Goal: Information Seeking & Learning: Learn about a topic

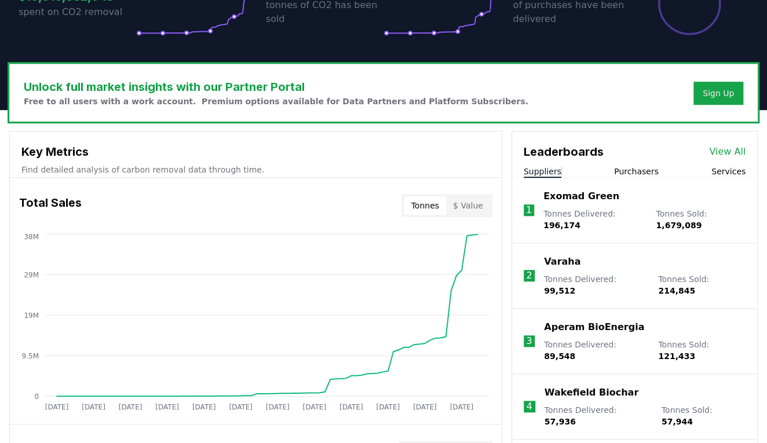
scroll to position [316, 0]
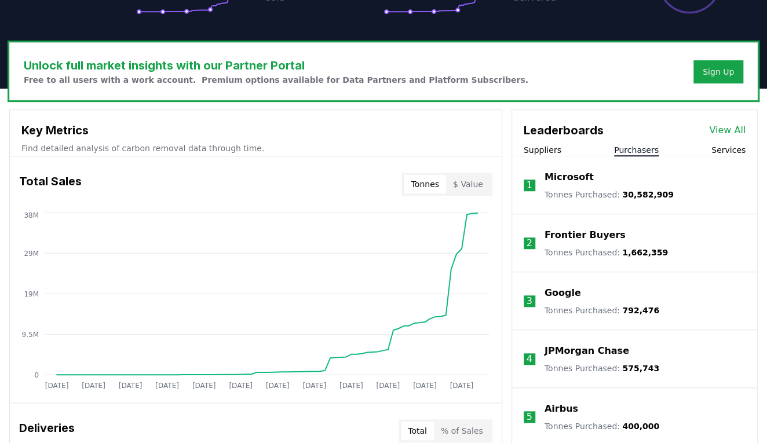
click at [635, 146] on button "Purchasers" at bounding box center [636, 150] width 45 height 12
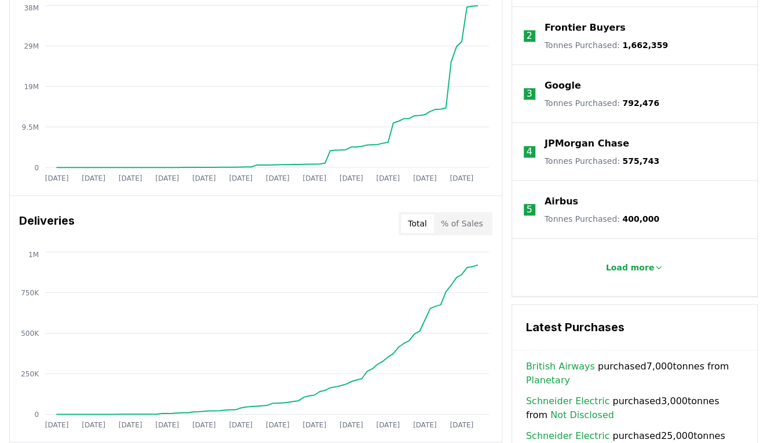
scroll to position [527, 0]
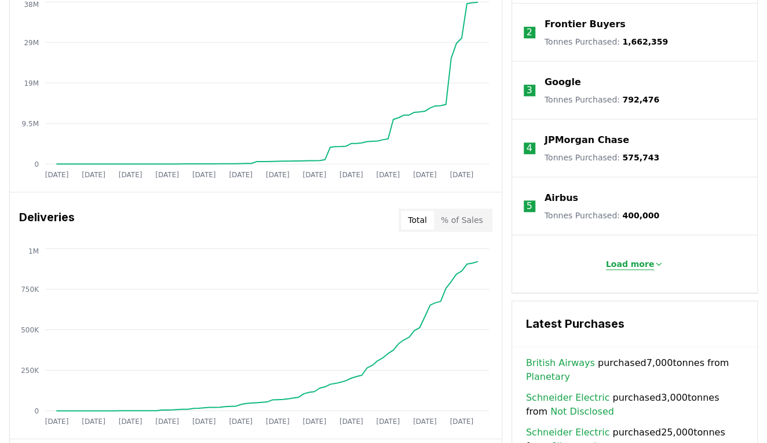
click at [645, 261] on p "Load more" at bounding box center [630, 264] width 49 height 12
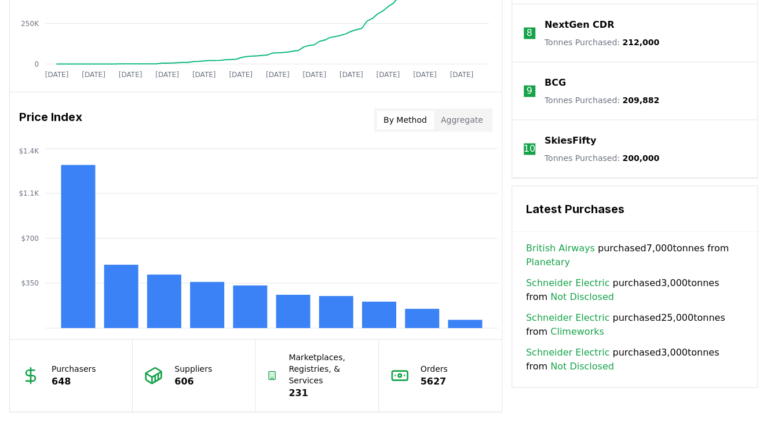
scroll to position [895, 0]
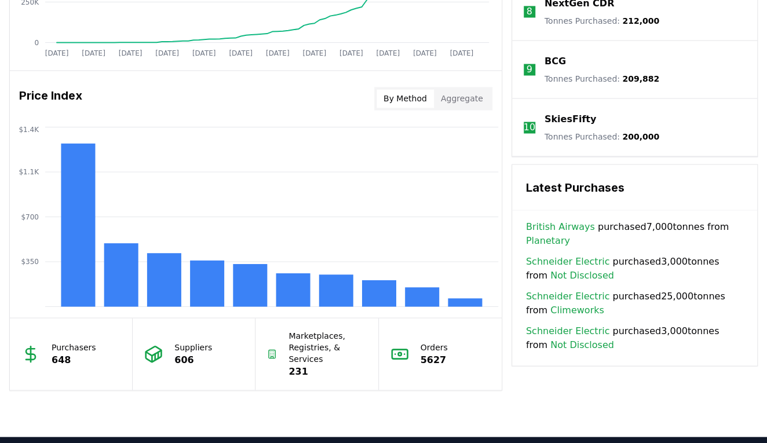
click at [194, 353] on p "606" at bounding box center [193, 360] width 38 height 14
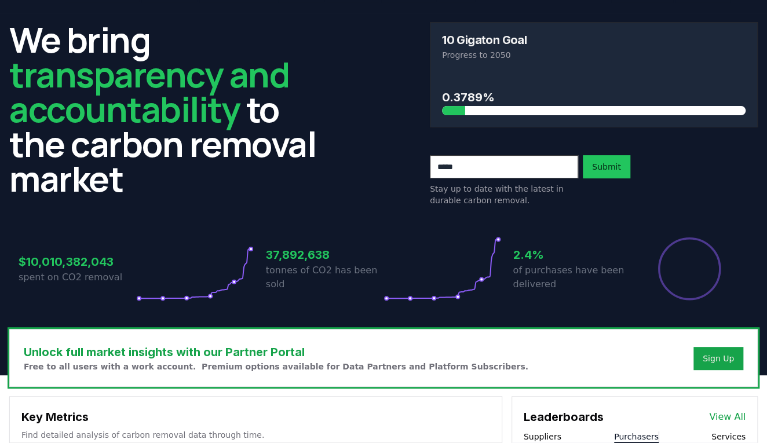
scroll to position [0, 0]
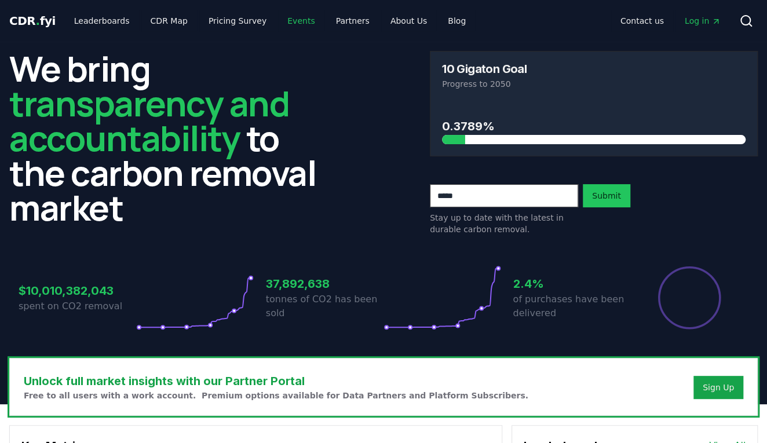
click at [288, 20] on link "Events" at bounding box center [301, 20] width 46 height 21
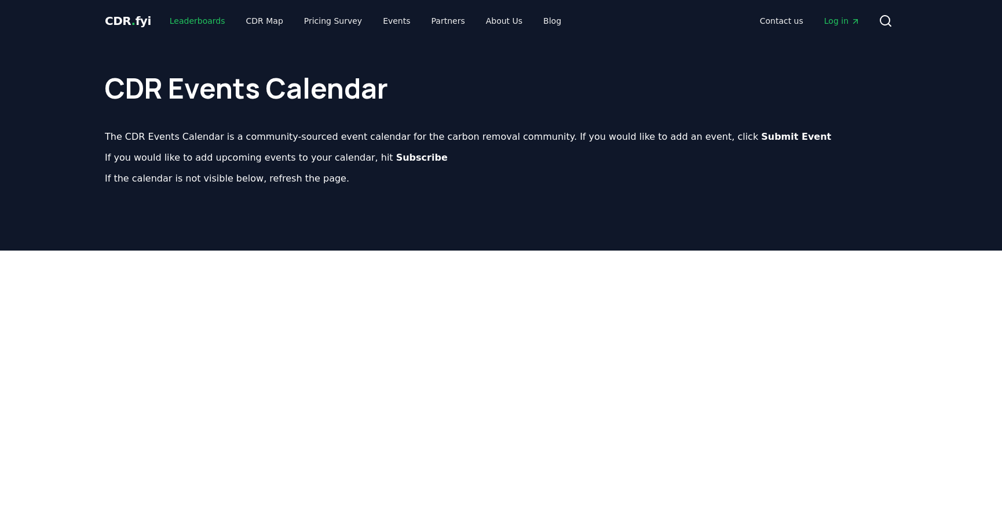
click at [203, 21] on link "Leaderboards" at bounding box center [198, 20] width 74 height 21
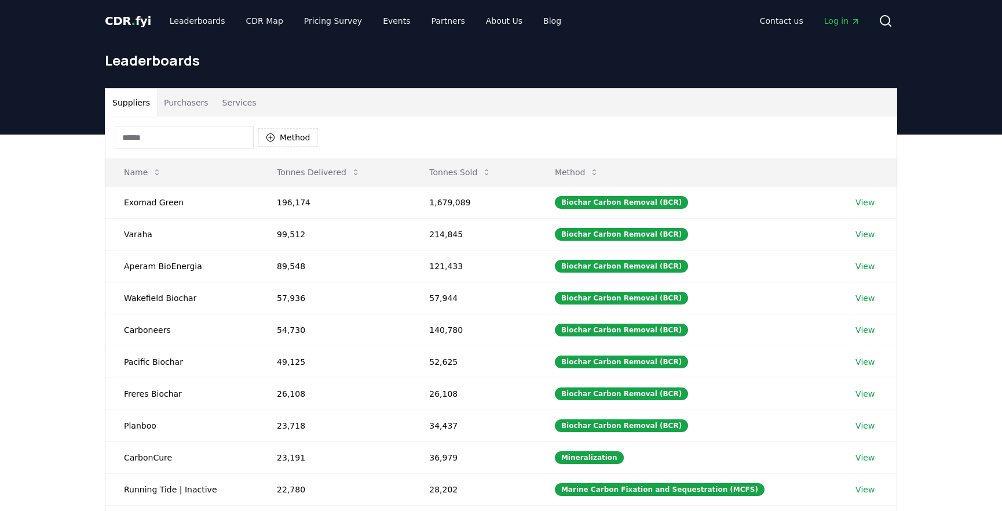
click at [181, 104] on button "Purchasers" at bounding box center [186, 103] width 59 height 28
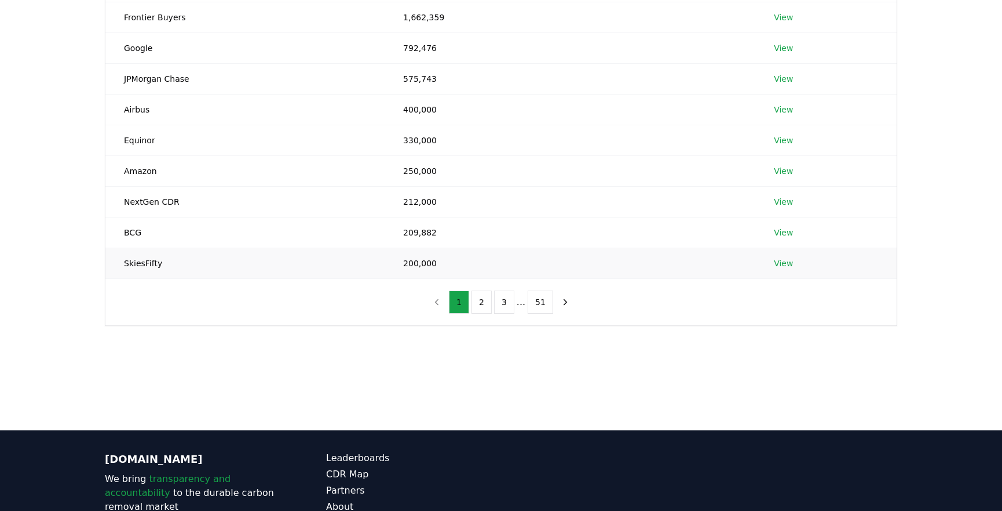
scroll to position [214, 0]
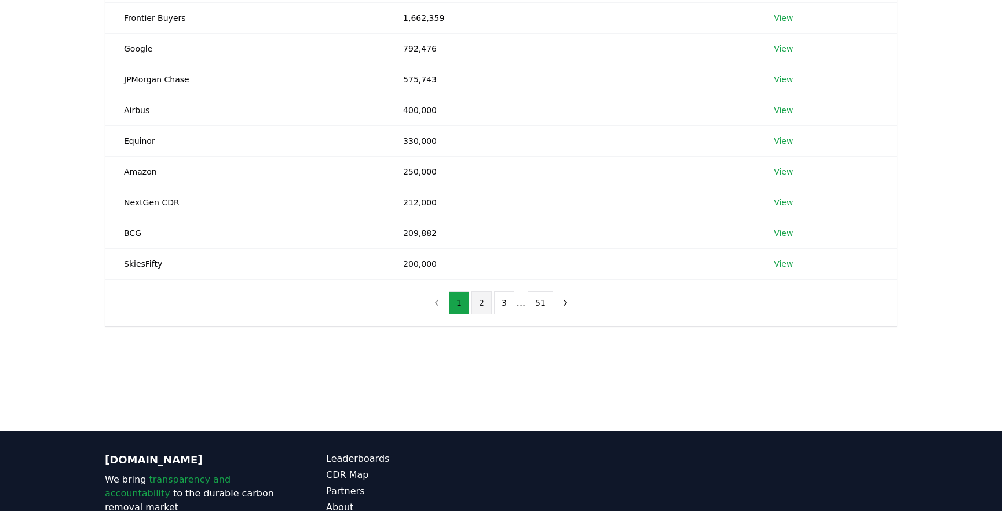
click at [487, 306] on button "2" at bounding box center [482, 302] width 20 height 23
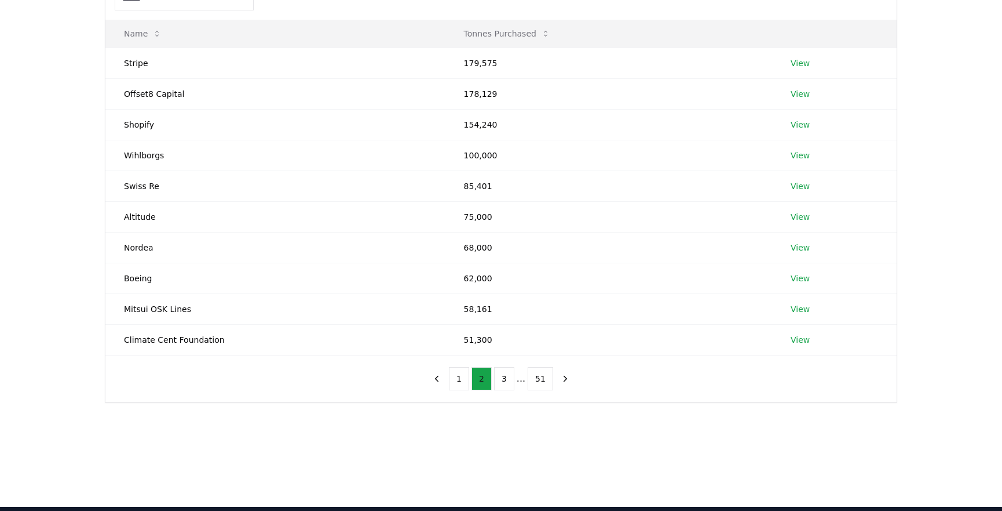
scroll to position [109, 0]
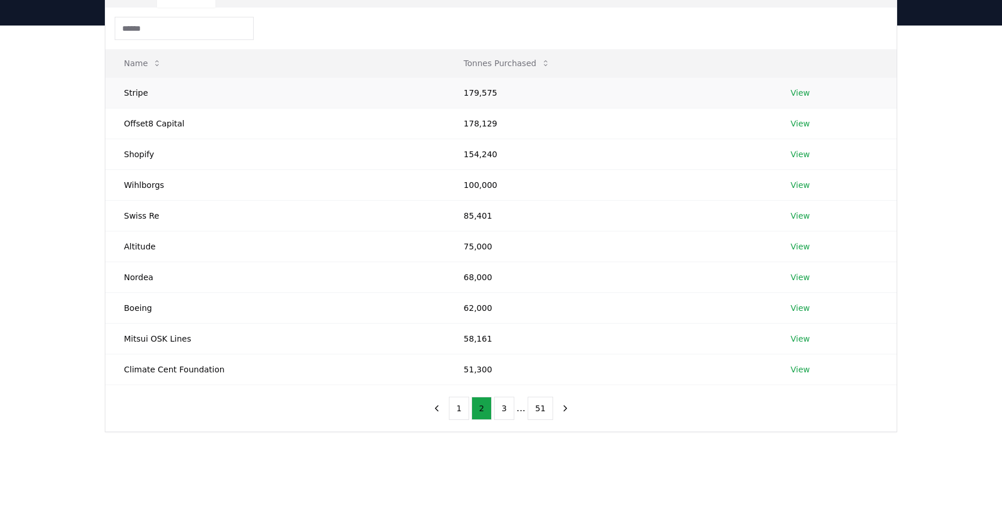
click at [130, 95] on td "Stripe" at bounding box center [275, 92] width 340 height 31
copy td "Stripe"
click at [133, 116] on td "Offset8 Capital" at bounding box center [275, 123] width 340 height 31
drag, startPoint x: 124, startPoint y: 123, endPoint x: 185, endPoint y: 125, distance: 60.9
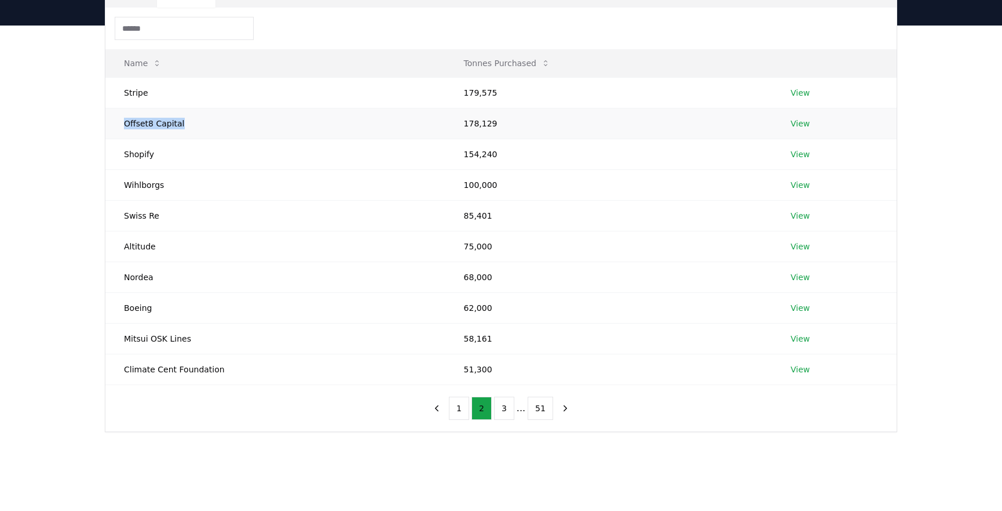
click at [185, 125] on td "Offset8 Capital" at bounding box center [275, 123] width 340 height 31
copy td "Offset8 Capital"
click at [227, 371] on td "Climate Cent Foundation" at bounding box center [275, 368] width 340 height 31
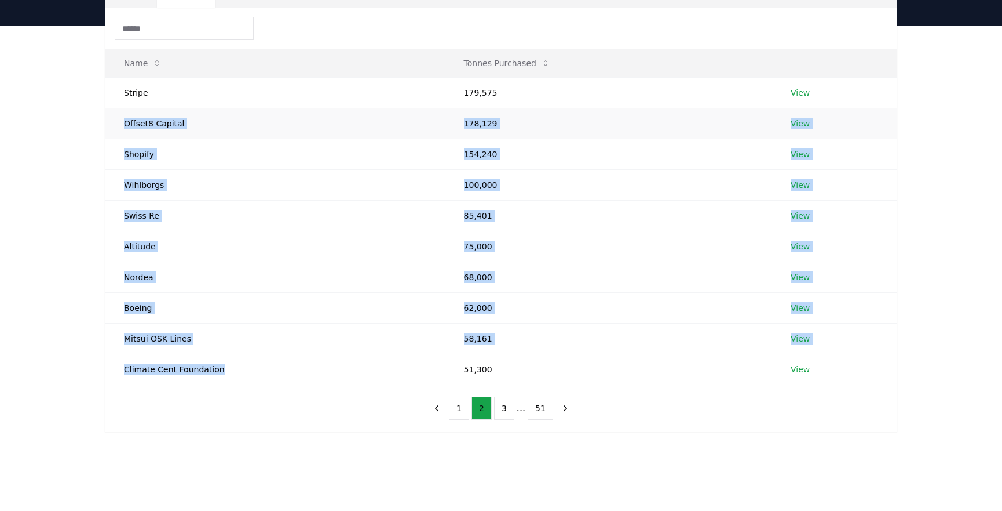
drag, startPoint x: 221, startPoint y: 371, endPoint x: 114, endPoint y: 129, distance: 265.2
click at [114, 129] on tbody "Stripe 179,575 View Offset8 Capital 178,129 View Shopify 154,240 View Wihlborgs…" at bounding box center [501, 230] width 792 height 307
click at [246, 318] on td "Boeing" at bounding box center [275, 307] width 340 height 31
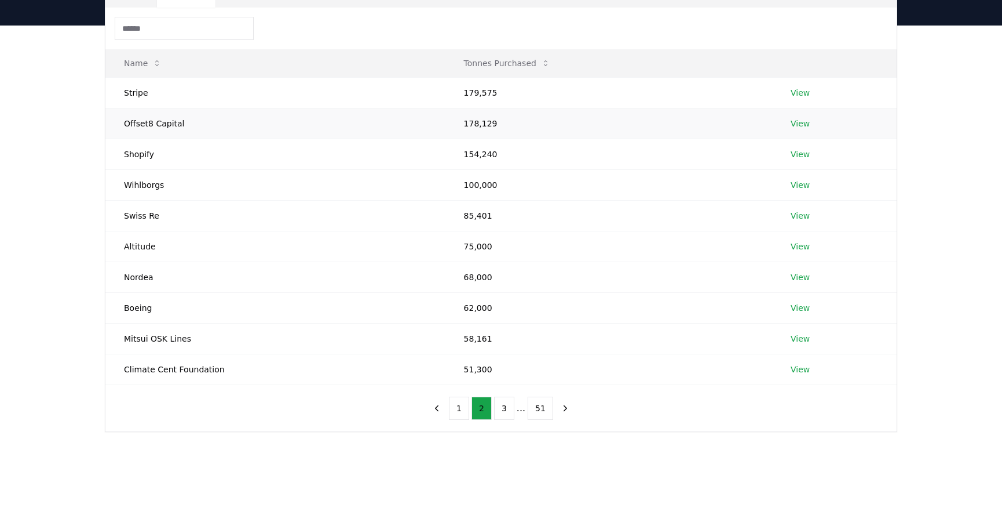
click at [767, 124] on link "View" at bounding box center [800, 124] width 19 height 12
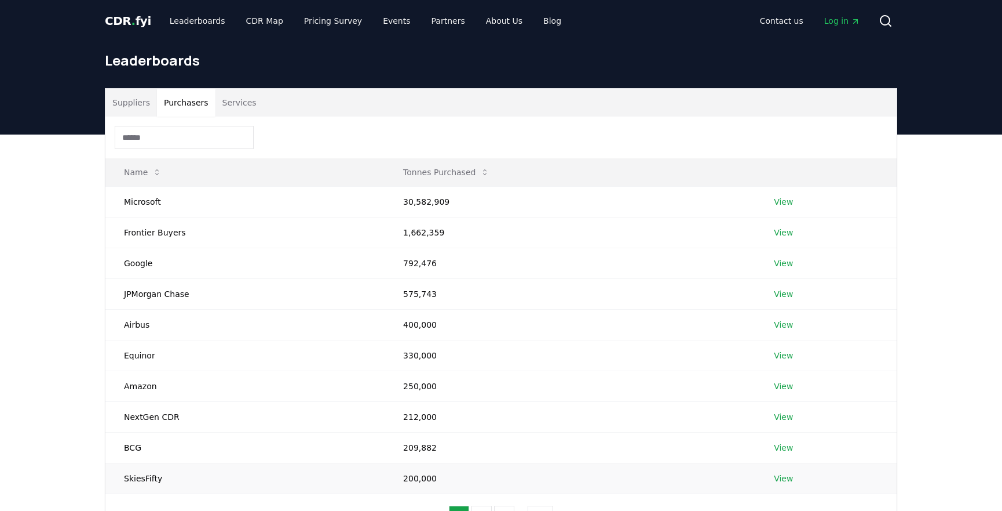
scroll to position [105, 0]
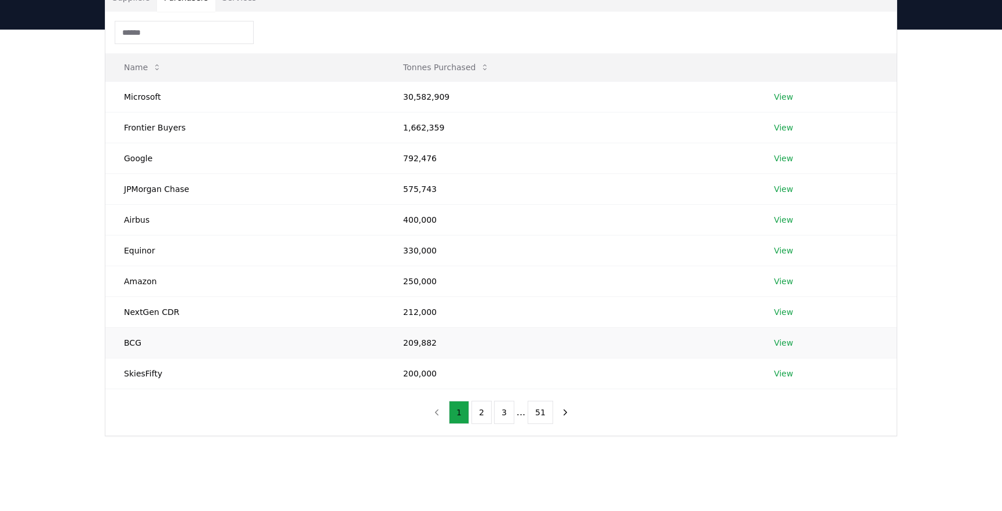
click at [785, 341] on link "View" at bounding box center [783, 343] width 19 height 12
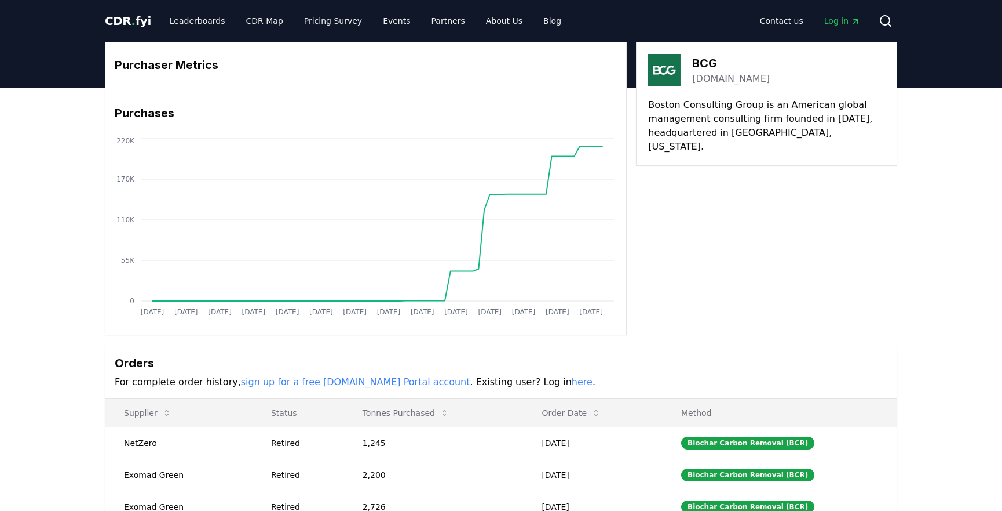
click at [811, 128] on p "Boston Consulting Group is an American global management consulting firm founde…" at bounding box center [766, 126] width 237 height 56
click at [771, 126] on p "Boston Consulting Group is an American global management consulting firm founde…" at bounding box center [766, 126] width 237 height 56
click at [572, 382] on link "here" at bounding box center [582, 381] width 21 height 11
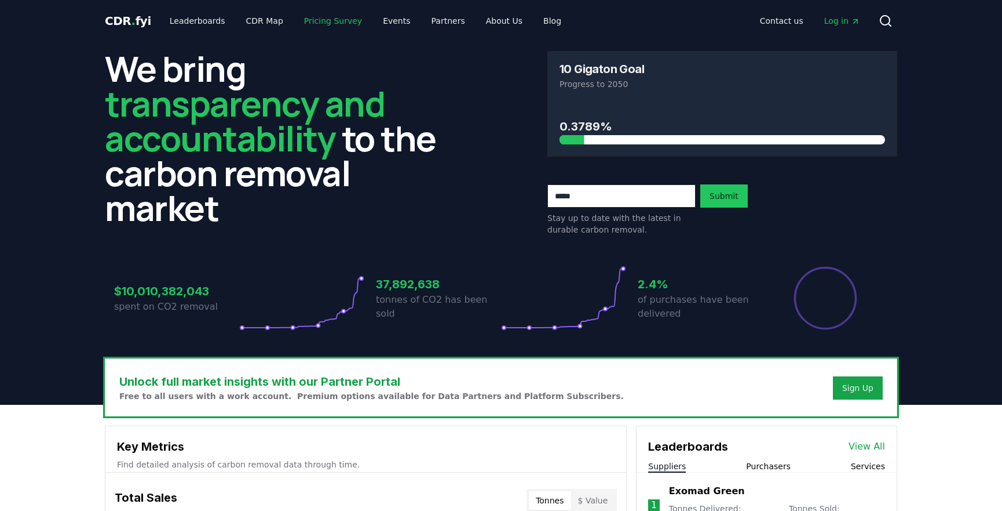
click at [312, 19] on link "Pricing Survey" at bounding box center [333, 20] width 76 height 21
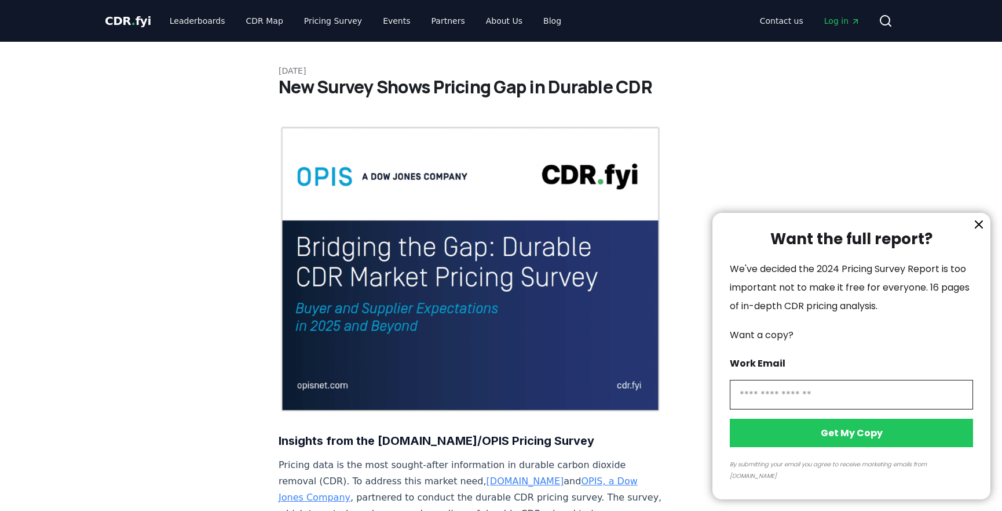
click at [202, 24] on div at bounding box center [501, 255] width 1002 height 511
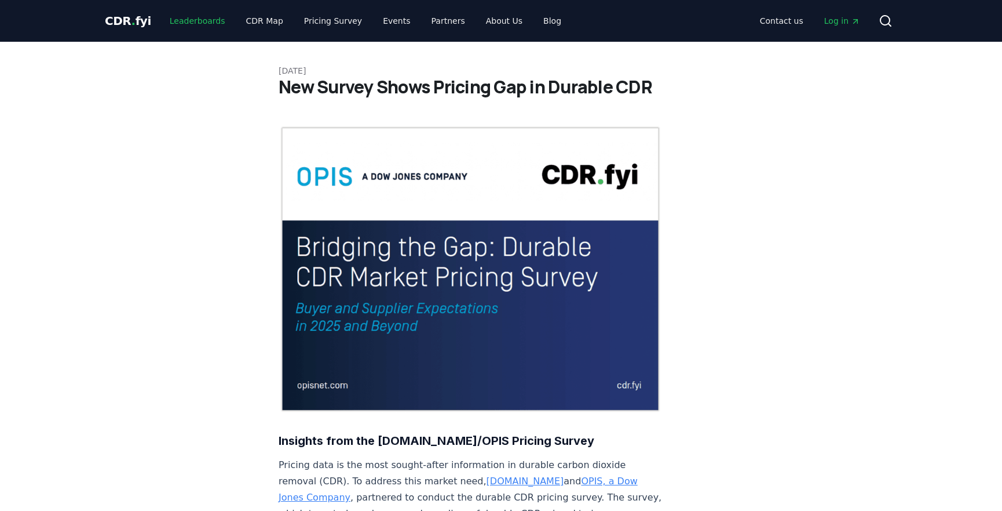
click at [202, 24] on link "Leaderboards" at bounding box center [198, 20] width 74 height 21
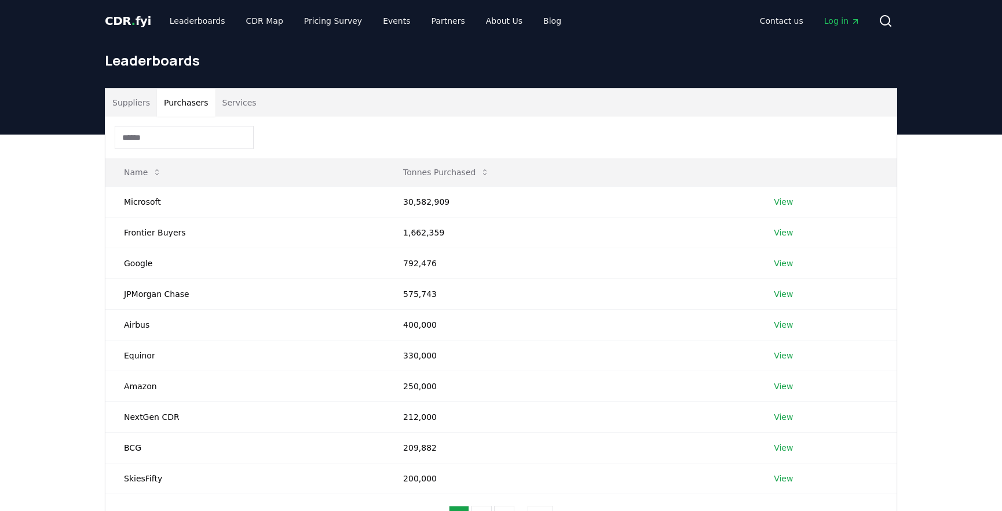
click at [191, 103] on button "Purchasers" at bounding box center [186, 103] width 59 height 28
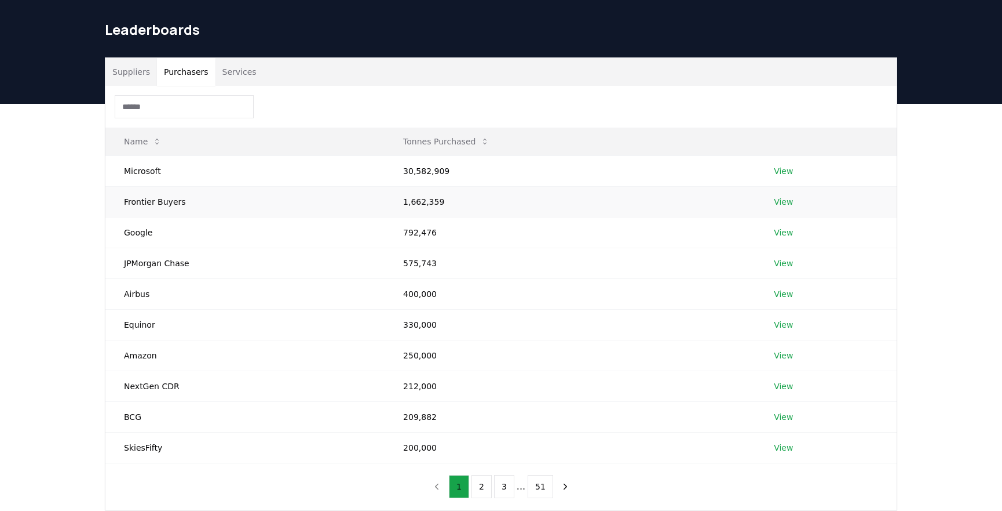
scroll to position [52, 0]
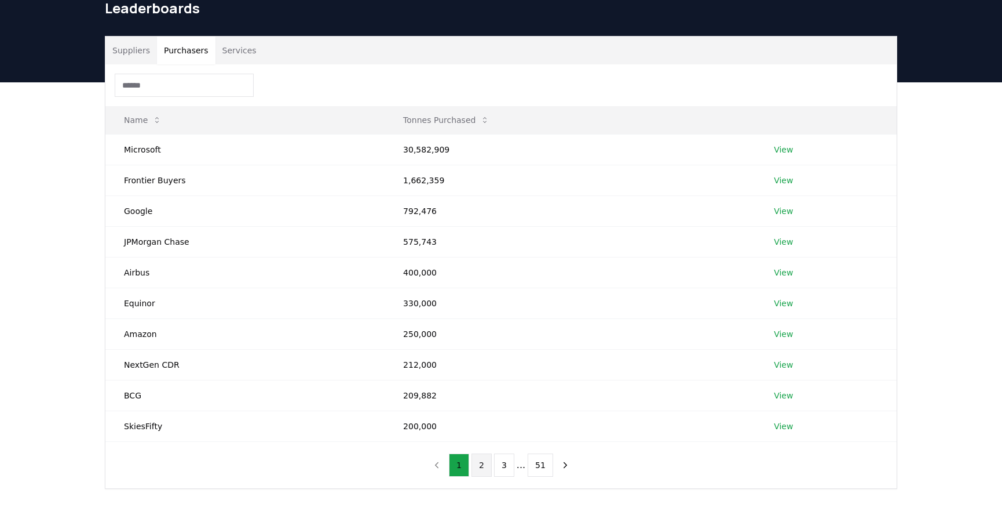
click at [479, 463] on button "2" at bounding box center [482, 464] width 20 height 23
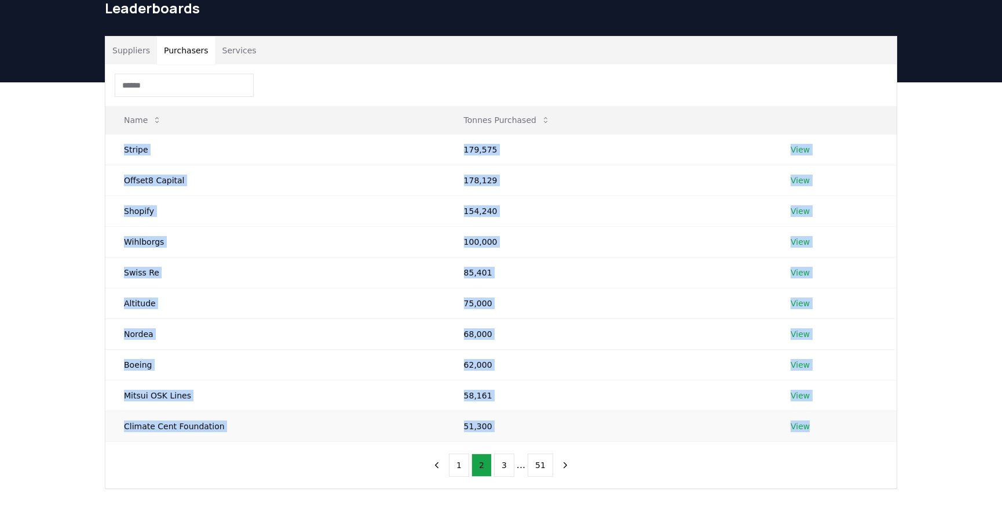
drag, startPoint x: 122, startPoint y: 146, endPoint x: 808, endPoint y: 425, distance: 741.1
click at [808, 425] on tbody "Stripe 179,575 View Offset8 Capital 178,129 View Shopify 154,240 View Wihlborgs…" at bounding box center [501, 287] width 792 height 307
copy tbody "Stripe 179,575 View Offset8 Capital 178,129 View Shopify 154,240 View Wihlborgs…"
click at [502, 461] on button "3" at bounding box center [504, 464] width 20 height 23
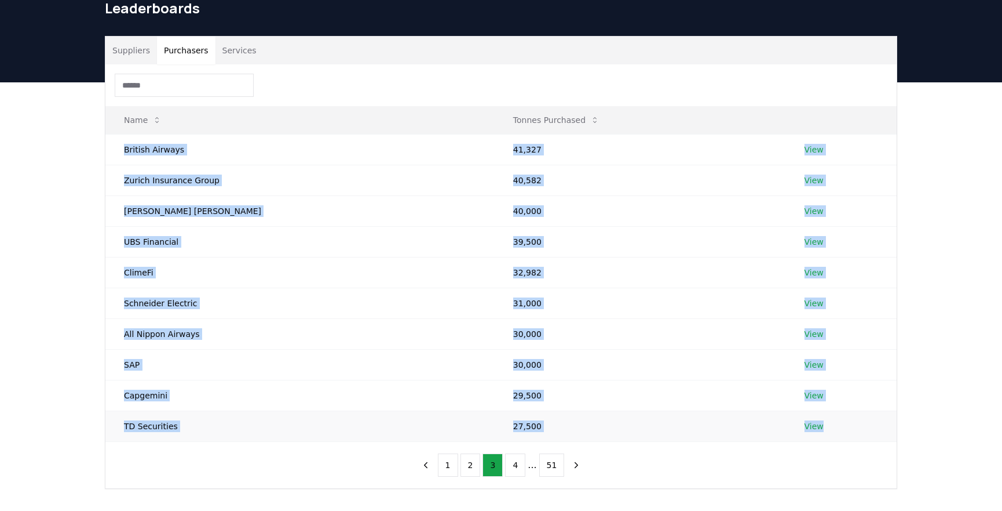
drag, startPoint x: 122, startPoint y: 145, endPoint x: 814, endPoint y: 422, distance: 744.7
click at [814, 422] on tbody "British Airways 41,327 View Zurich Insurance Group 40,582 View [PERSON_NAME] [P…" at bounding box center [501, 287] width 792 height 307
copy tbody "British Airways 41,327 View Zurich Insurance Group 40,582 View [PERSON_NAME] [P…"
click at [515, 464] on button "4" at bounding box center [515, 464] width 20 height 23
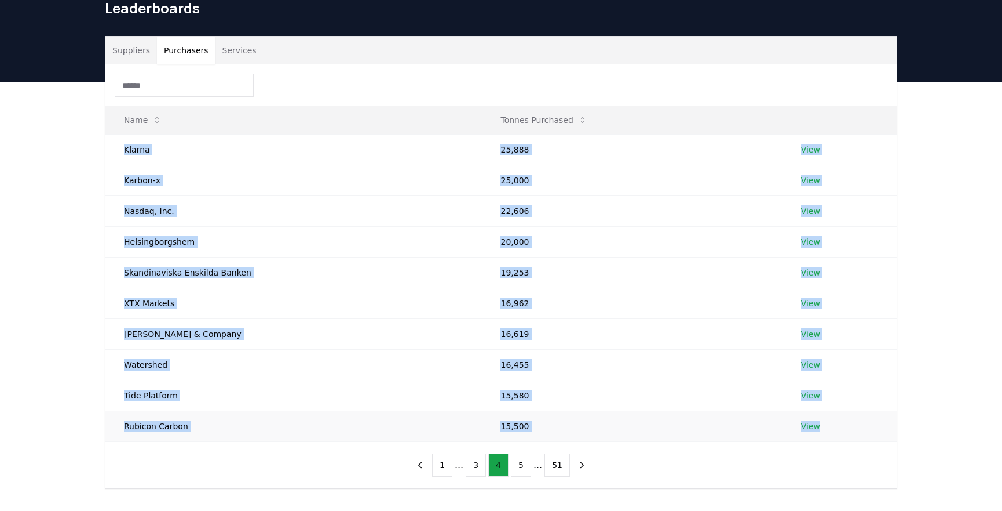
drag, startPoint x: 117, startPoint y: 141, endPoint x: 824, endPoint y: 423, distance: 761.0
click at [824, 423] on tbody "Klarna 25,888 View Karbon-x 25,000 View Nasdaq, Inc. 22,606 View [GEOGRAPHIC_DA…" at bounding box center [501, 287] width 792 height 307
copy tbody "Klarna 25,888 View Karbon-x 25,000 View Nasdaq, Inc. 22,606 View [GEOGRAPHIC_DA…"
click at [526, 464] on button "5" at bounding box center [521, 464] width 20 height 23
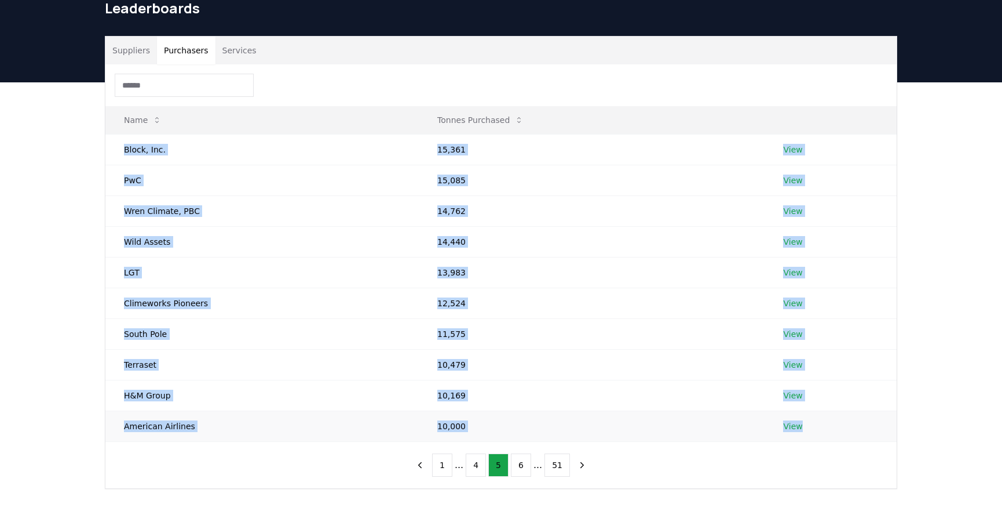
drag, startPoint x: 116, startPoint y: 146, endPoint x: 817, endPoint y: 425, distance: 754.7
click at [817, 425] on tbody "Block, Inc. 15,361 View PwC 15,085 View [PERSON_NAME] Climate, PBC 14,762 View …" at bounding box center [501, 287] width 792 height 307
copy tbody "Block, Inc. 15,361 View PwC 15,085 View [PERSON_NAME] Climate, PBC 14,762 View …"
click at [519, 463] on button "6" at bounding box center [521, 464] width 20 height 23
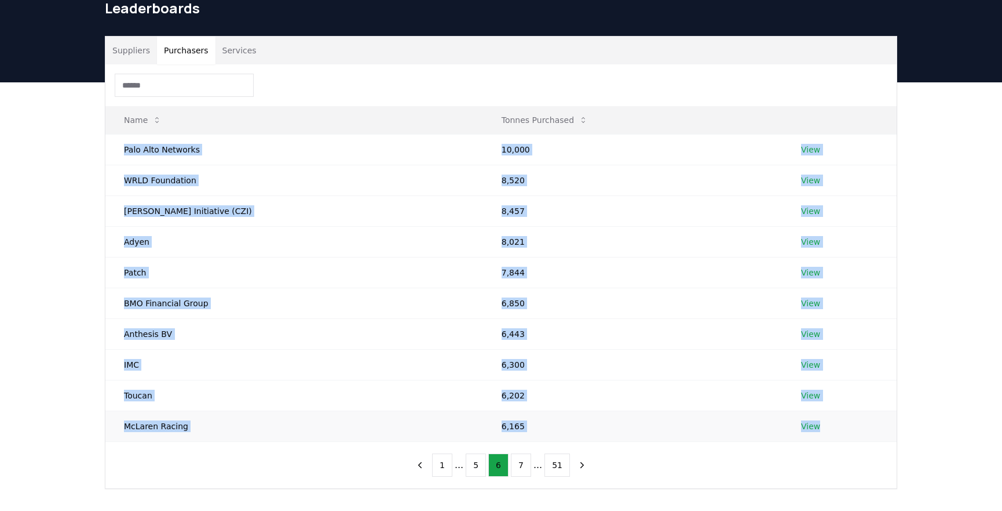
drag, startPoint x: 118, startPoint y: 141, endPoint x: 846, endPoint y: 429, distance: 783.0
click at [846, 429] on tbody "Palo Alto Networks 10,000 View WRLD Foundation 8,520 View [PERSON_NAME] Initiat…" at bounding box center [501, 287] width 792 height 307
copy tbody "Palo Alto Networks 10,000 View WRLD Foundation 8,520 View [PERSON_NAME] Initiat…"
click at [526, 462] on button "7" at bounding box center [521, 464] width 20 height 23
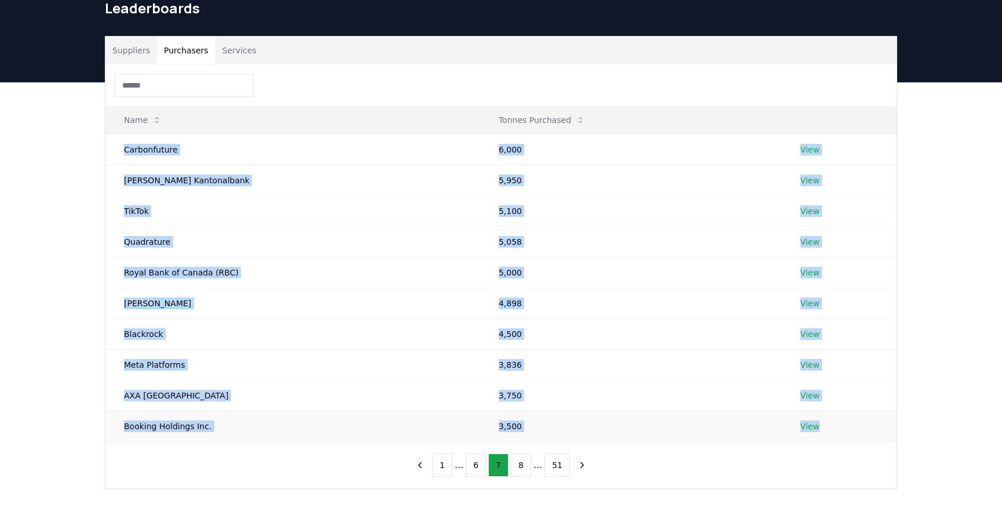
drag, startPoint x: 116, startPoint y: 138, endPoint x: 821, endPoint y: 421, distance: 759.8
click at [821, 421] on tbody "Carbonfuture 6,000 View [PERSON_NAME] Kantonalbank 5,950 View TikTok 5,100 View…" at bounding box center [501, 287] width 792 height 307
copy tbody "Carbonfuture 6,000 View [PERSON_NAME] Kantonalbank 5,950 View TikTok 5,100 View…"
click at [515, 463] on button "8" at bounding box center [521, 464] width 20 height 23
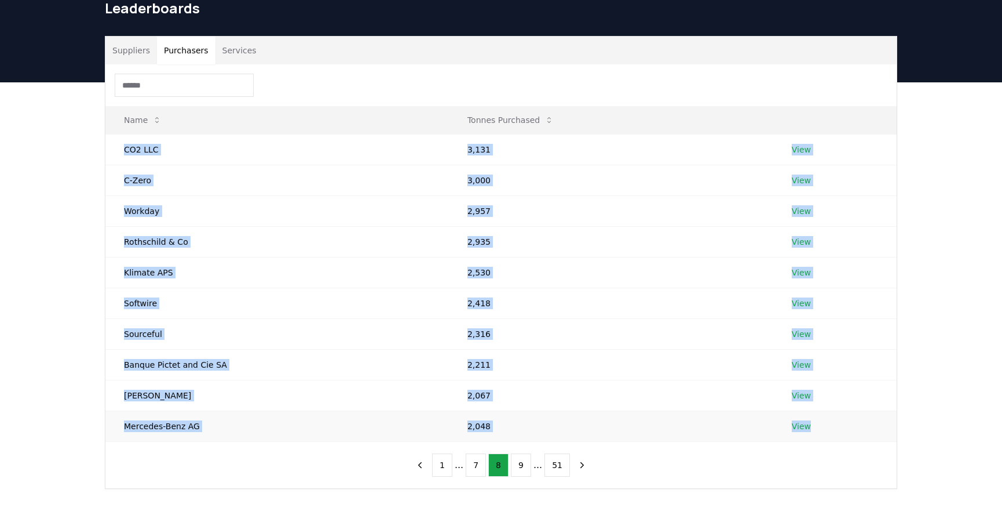
drag, startPoint x: 117, startPoint y: 142, endPoint x: 849, endPoint y: 417, distance: 781.9
click at [849, 417] on tbody "CO2 LLC 3,131 View C-Zero 3,000 View Workday 2,957 View Rothschild & Co 2,935 V…" at bounding box center [501, 287] width 792 height 307
copy tbody "CO2 LLC 3,131 View C-Zero 3,000 View Workday 2,957 View Rothschild & Co 2,935 V…"
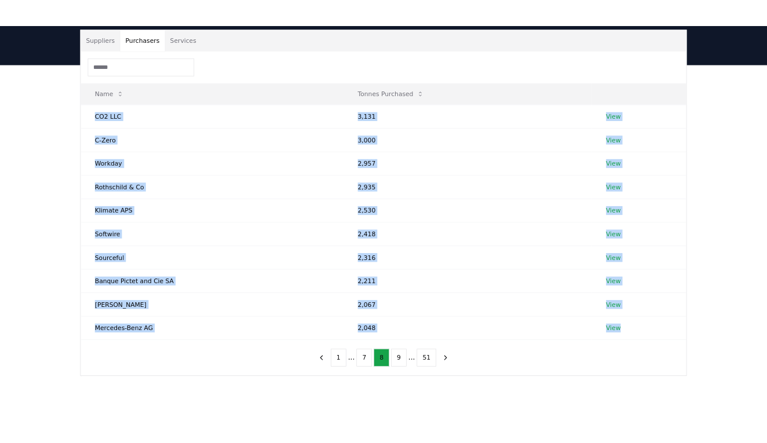
scroll to position [105, 0]
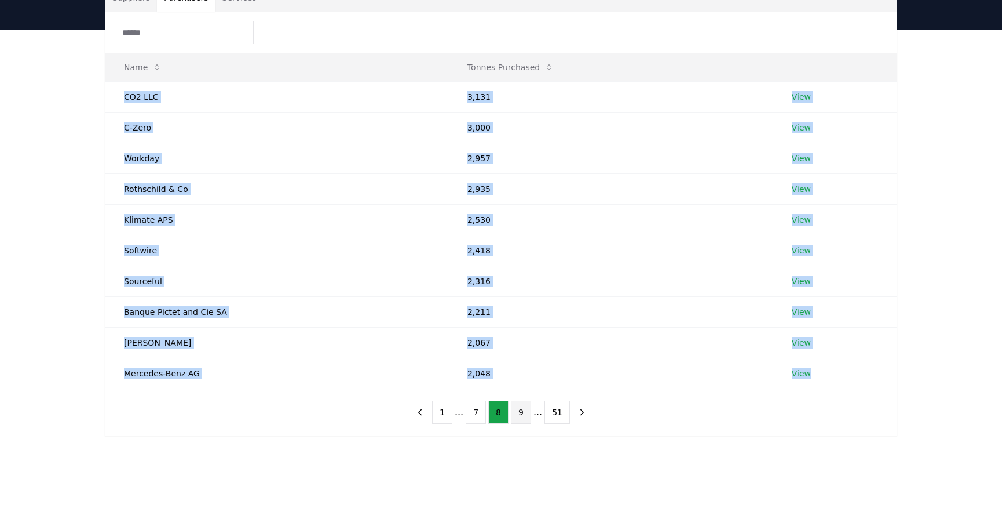
click at [519, 402] on button "9" at bounding box center [521, 411] width 20 height 23
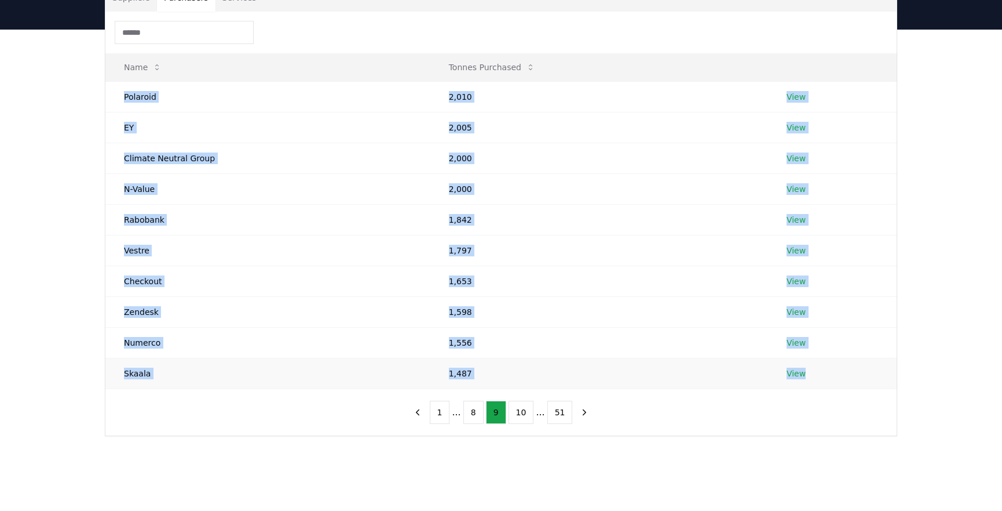
drag, startPoint x: 118, startPoint y: 95, endPoint x: 832, endPoint y: 374, distance: 767.1
click at [832, 374] on tbody "Polaroid 2,010 View EY 2,005 View Climate Neutral Group 2,000 View N-Value 2,00…" at bounding box center [501, 234] width 792 height 307
copy tbody "Polaroid 2,010 View EY 2,005 View Climate Neutral Group 2,000 View N-Value 2,00…"
click at [510, 409] on button "10" at bounding box center [521, 411] width 25 height 23
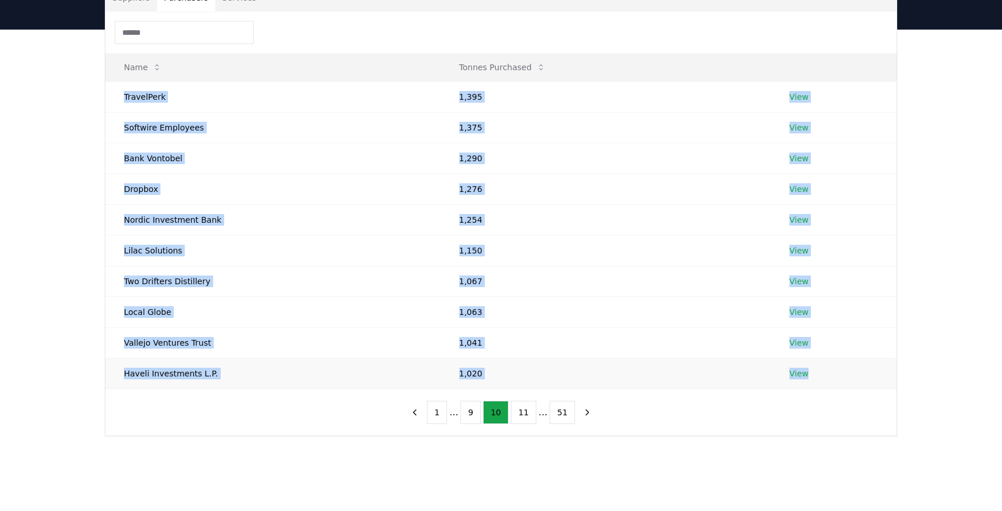
drag, startPoint x: 115, startPoint y: 93, endPoint x: 817, endPoint y: 371, distance: 755.4
click at [817, 371] on tbody "TravelPerk 1,395 View Softwire Employees 1,375 View Bank Vontobel 1,290 View Dr…" at bounding box center [501, 234] width 792 height 307
copy tbody "TravelPerk 1,395 View Softwire Employees 1,375 View Bank Vontobel 1,290 View Dr…"
click at [518, 406] on button "11" at bounding box center [523, 411] width 25 height 23
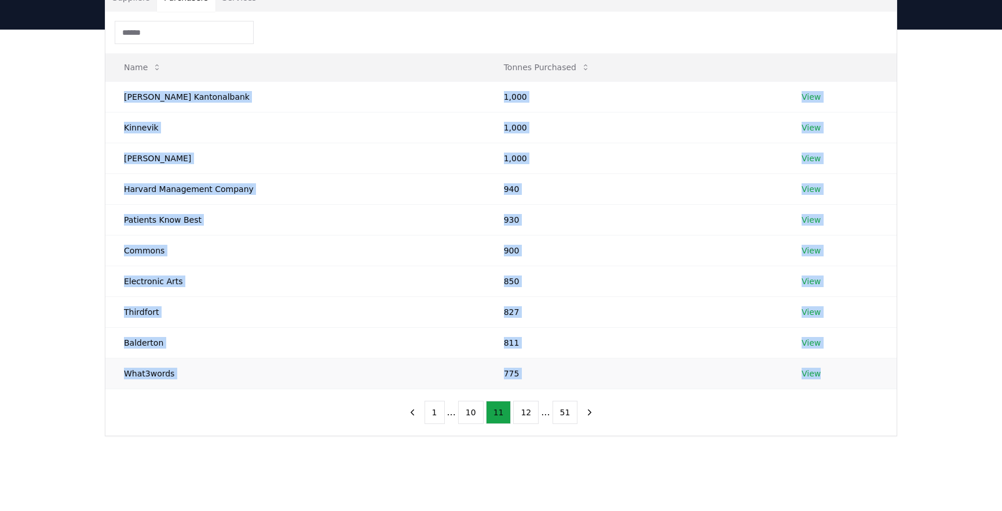
drag, startPoint x: 121, startPoint y: 94, endPoint x: 839, endPoint y: 365, distance: 767.5
click at [839, 365] on tbody "[PERSON_NAME] Kantonalbank 1,000 View Kinnevik 1,000 View [PERSON_NAME] 1,000 V…" at bounding box center [501, 234] width 792 height 307
copy tbody "[PERSON_NAME] Kantonalbank 1,000 View Kinnevik 1,000 View [PERSON_NAME] 1,000 V…"
click at [521, 411] on button "12" at bounding box center [525, 411] width 25 height 23
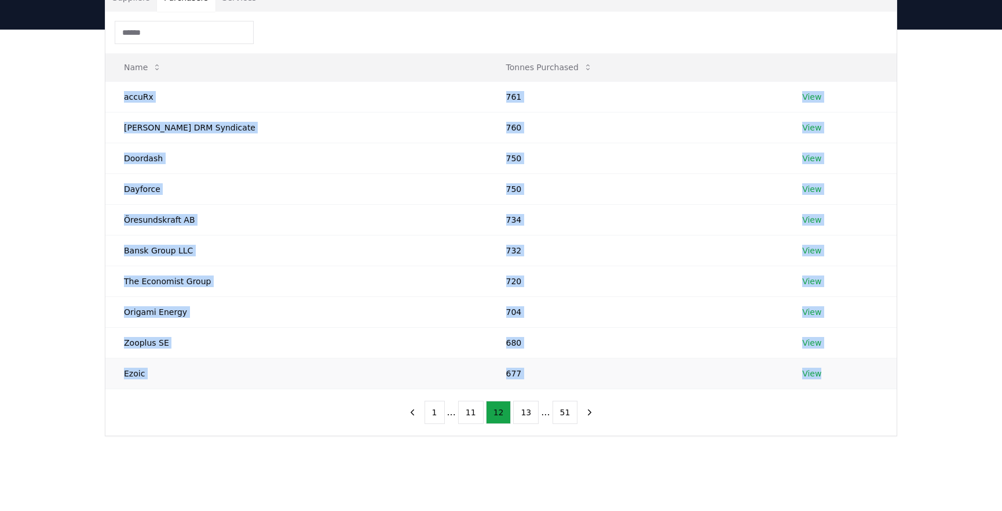
drag, startPoint x: 115, startPoint y: 90, endPoint x: 856, endPoint y: 369, distance: 791.8
click at [829, 376] on tbody "accuRx 761 View [PERSON_NAME] DRM Syndicate 760 View Doordash 750 View Dayforce…" at bounding box center [501, 234] width 792 height 307
click at [520, 414] on button "13" at bounding box center [525, 411] width 25 height 23
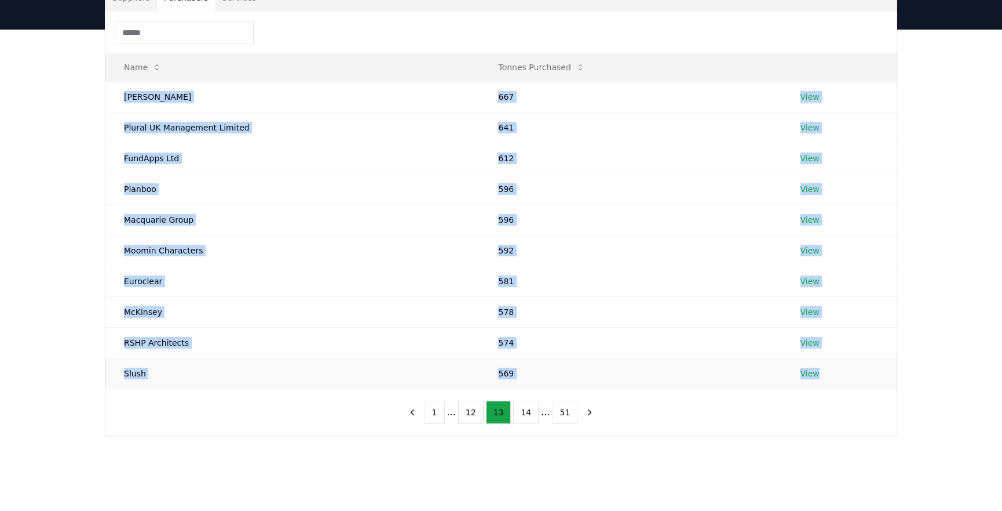
drag, startPoint x: 121, startPoint y: 96, endPoint x: 840, endPoint y: 371, distance: 770.2
click at [824, 374] on tbody "[PERSON_NAME] 667 View Plural UK Management Limited 641 View FundApps Ltd 612 V…" at bounding box center [501, 234] width 792 height 307
click at [522, 411] on button "14" at bounding box center [525, 411] width 25 height 23
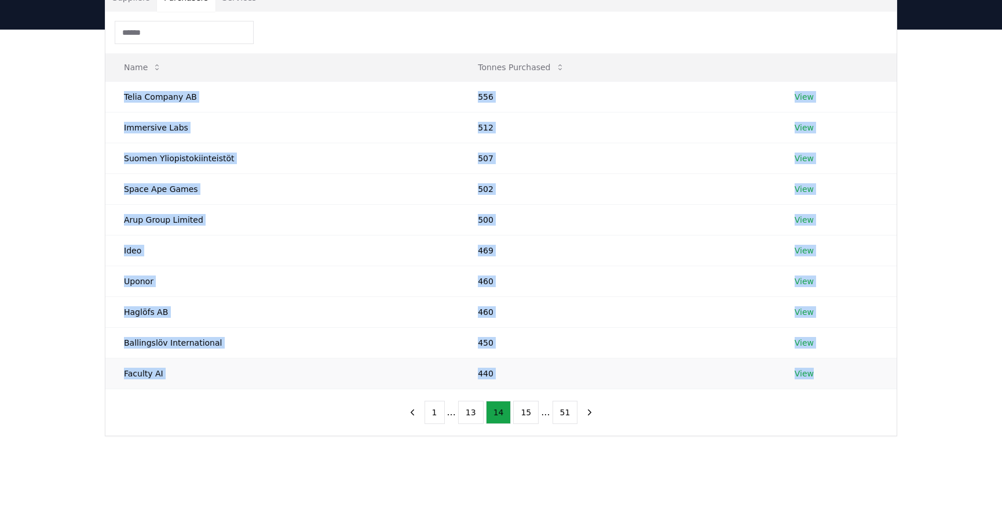
drag, startPoint x: 122, startPoint y: 92, endPoint x: 851, endPoint y: 373, distance: 781.6
click at [851, 373] on tbody "Telia Company AB 556 View Immersive Labs 512 View Suomen Yliopistokiinteistöt 5…" at bounding box center [501, 234] width 792 height 307
click at [522, 407] on button "15" at bounding box center [525, 411] width 25 height 23
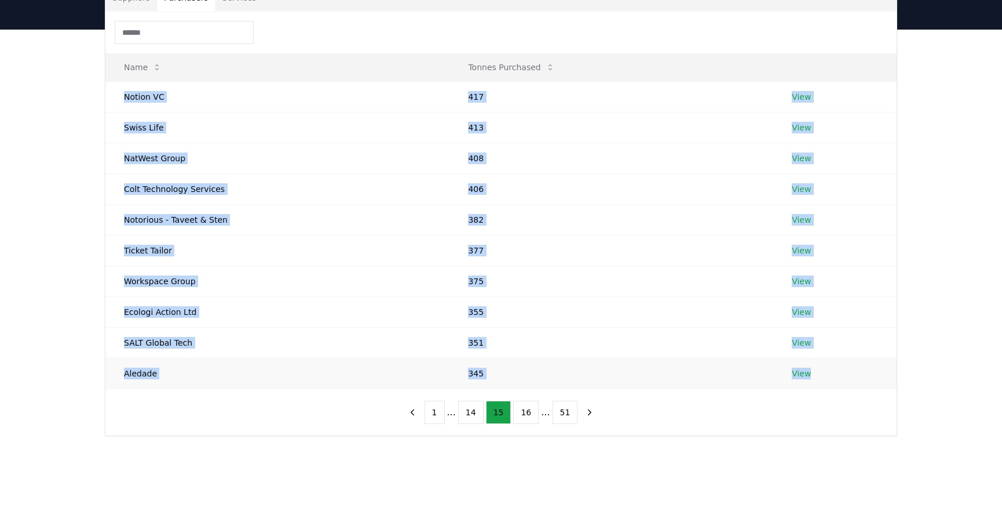
drag, startPoint x: 116, startPoint y: 93, endPoint x: 813, endPoint y: 371, distance: 750.7
click at [813, 371] on tbody "Notion VC 417 View Swiss Life 413 View NatWest Group 408 View Colt Technology S…" at bounding box center [501, 234] width 792 height 307
click at [527, 409] on button "16" at bounding box center [525, 411] width 25 height 23
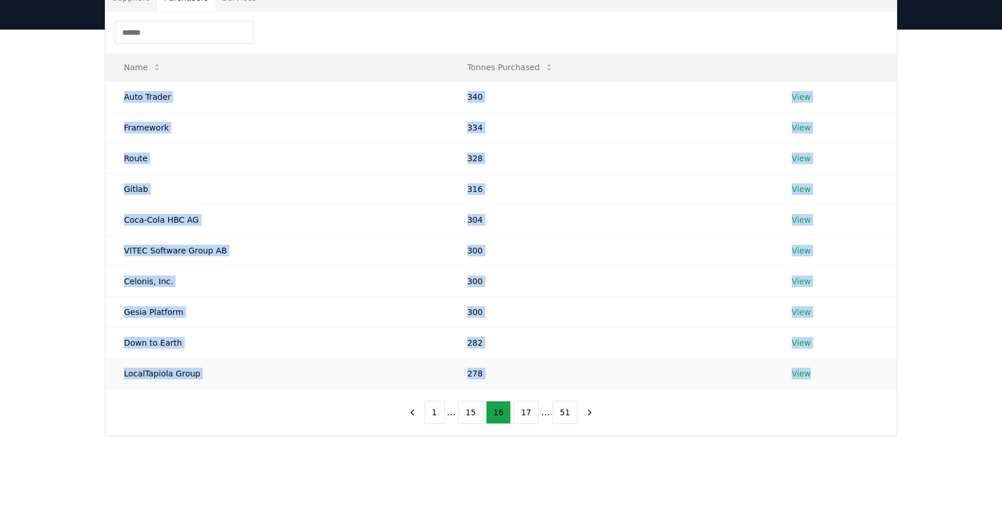
drag, startPoint x: 116, startPoint y: 92, endPoint x: 813, endPoint y: 371, distance: 751.0
click at [813, 371] on tbody "Auto Trader 340 View Framework 334 View Route 328 View Gitlab 316 View Coca-Col…" at bounding box center [501, 234] width 792 height 307
click at [521, 411] on button "17" at bounding box center [525, 411] width 25 height 23
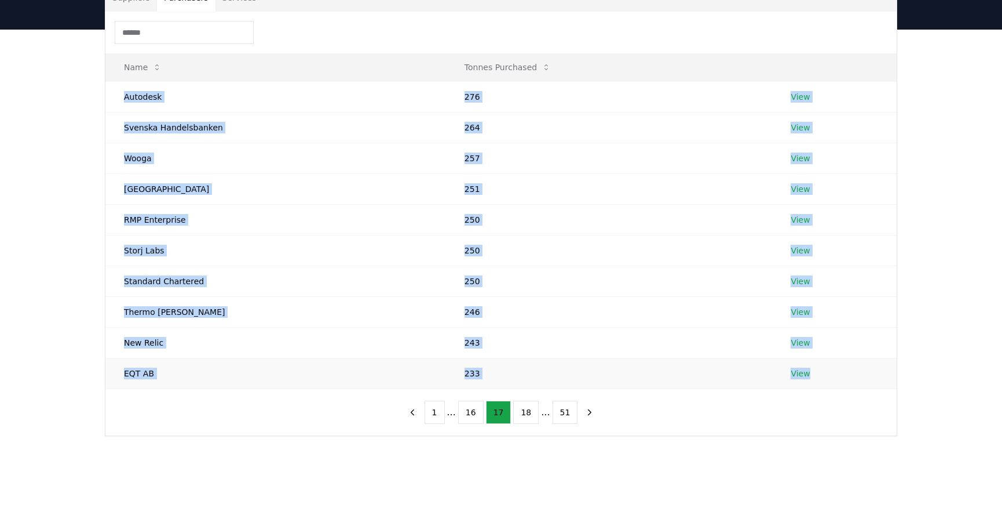
drag, startPoint x: 112, startPoint y: 93, endPoint x: 844, endPoint y: 368, distance: 782.2
click at [844, 368] on tbody "Autodesk 276 View Svenska Handelsbanken 264 View Wooga 257 View [GEOGRAPHIC_DAT…" at bounding box center [501, 234] width 792 height 307
click at [515, 406] on button "18" at bounding box center [525, 411] width 25 height 23
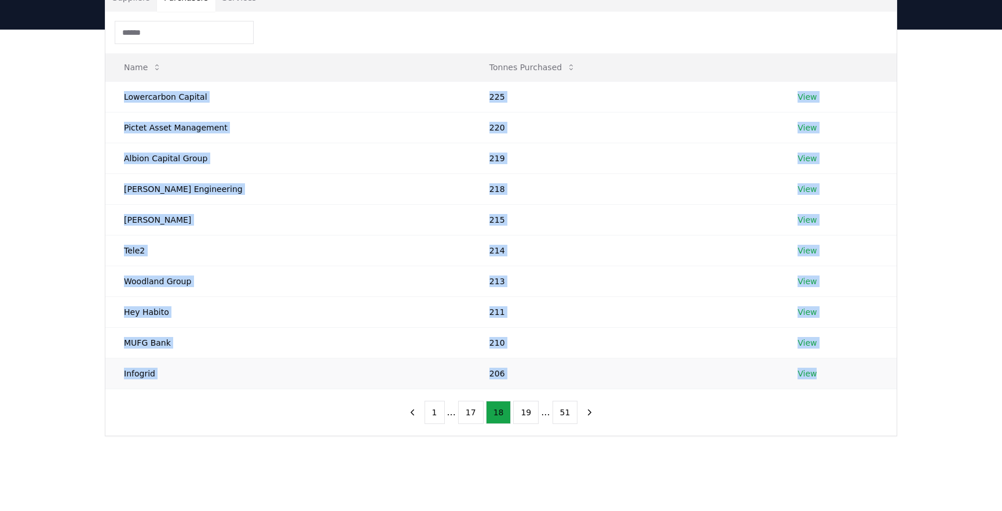
drag, startPoint x: 117, startPoint y: 93, endPoint x: 819, endPoint y: 387, distance: 760.5
click at [819, 387] on tbody "Lowercarbon Capital 225 View Pictet Asset Management 220 View Albion Capital Gr…" at bounding box center [501, 234] width 792 height 307
click at [523, 406] on button "19" at bounding box center [525, 411] width 25 height 23
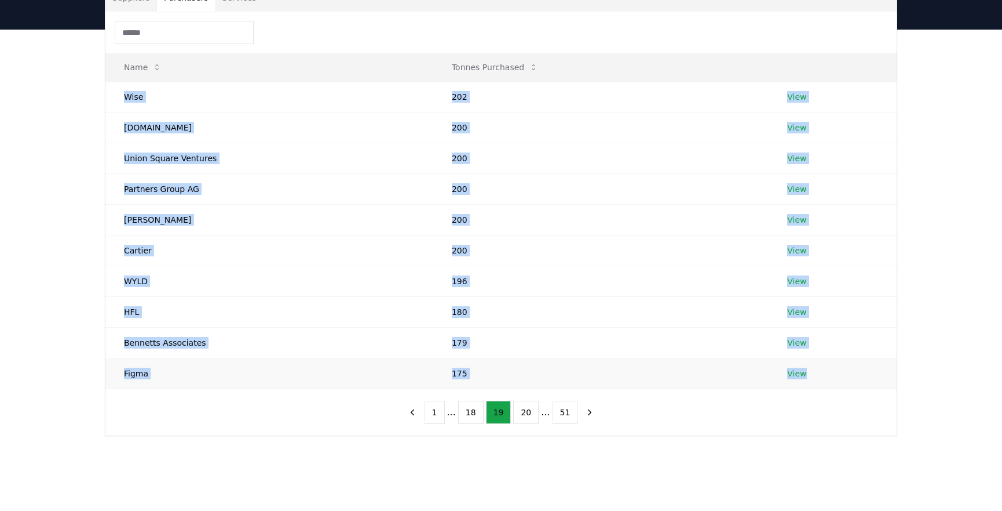
drag, startPoint x: 116, startPoint y: 89, endPoint x: 823, endPoint y: 362, distance: 757.3
click at [823, 362] on tbody "Wise 202 View [DOMAIN_NAME] 200 View Union Square Ventures 200 View Partners Gr…" at bounding box center [501, 234] width 792 height 307
click at [530, 411] on button "20" at bounding box center [525, 411] width 25 height 23
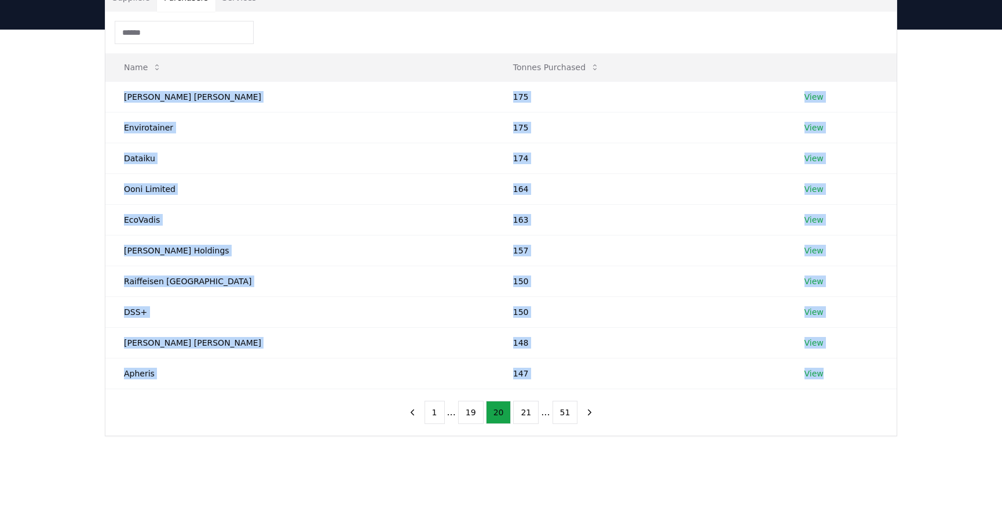
drag, startPoint x: 121, startPoint y: 98, endPoint x: 905, endPoint y: 356, distance: 824.8
click at [829, 378] on tbody "[PERSON_NAME] [PERSON_NAME] 175 View Envirotainer 175 View Dataiku 174 View Oon…" at bounding box center [501, 234] width 792 height 307
click at [517, 405] on button "21" at bounding box center [525, 411] width 25 height 23
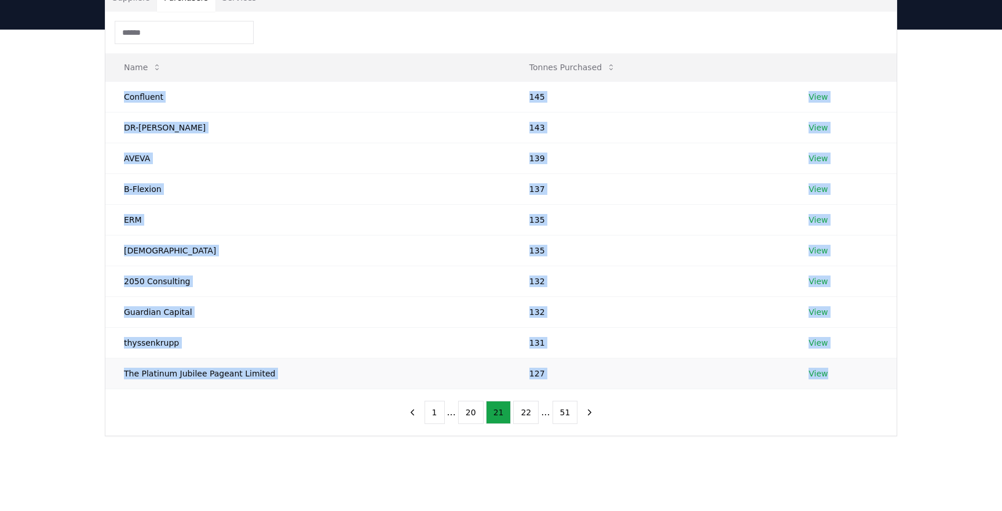
drag, startPoint x: 117, startPoint y: 94, endPoint x: 827, endPoint y: 371, distance: 762.0
click at [827, 371] on tbody "Confluent 145 View DR-[PERSON_NAME] 143 View AVEVA 139 View B-Flexion 137 View …" at bounding box center [501, 234] width 792 height 307
click at [526, 411] on button "22" at bounding box center [525, 411] width 25 height 23
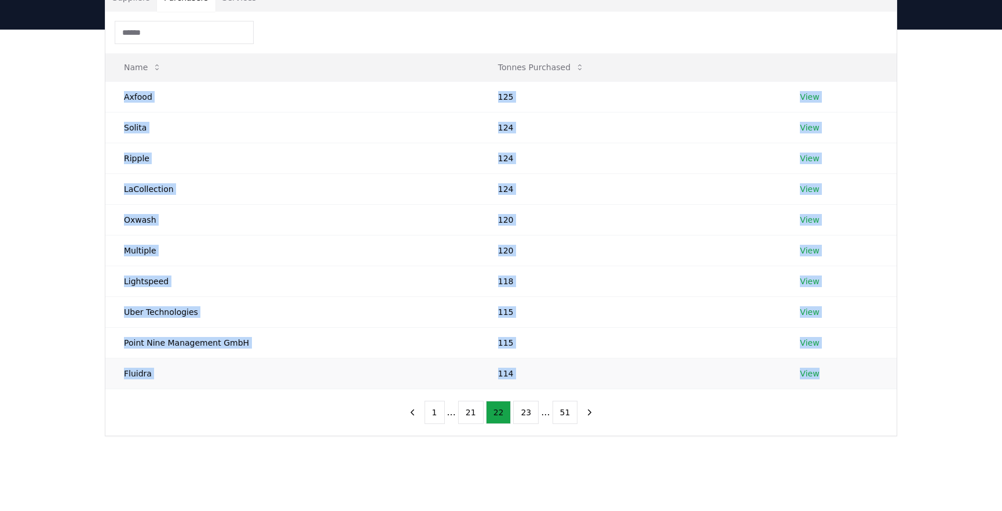
drag, startPoint x: 116, startPoint y: 96, endPoint x: 883, endPoint y: 366, distance: 813.5
click at [847, 367] on tbody "Axfood 125 View Solita 124 View Ripple 124 View LaCollection 124 View Oxwash 12…" at bounding box center [501, 234] width 792 height 307
click at [520, 410] on button "23" at bounding box center [525, 411] width 25 height 23
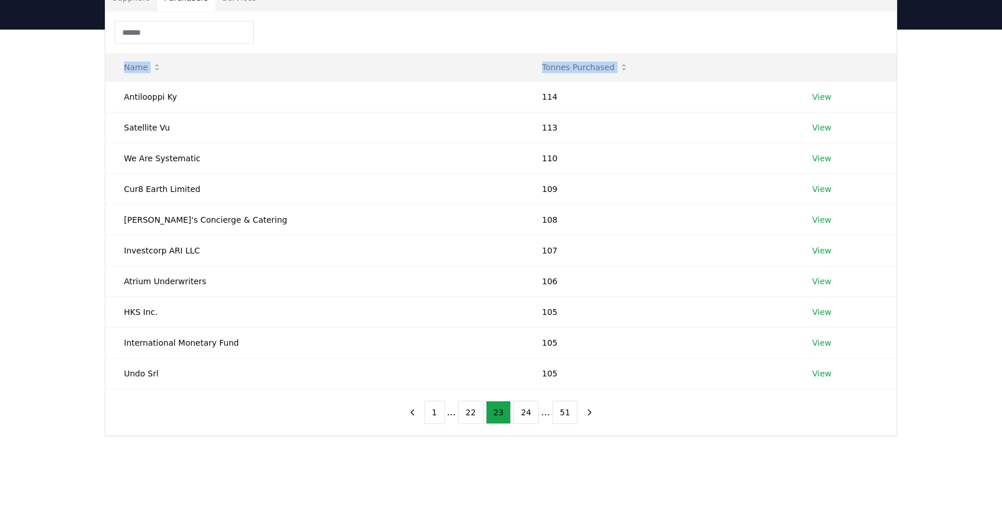
drag, startPoint x: 113, startPoint y: 88, endPoint x: 964, endPoint y: 375, distance: 897.7
click at [936, 388] on div "Suppliers Purchasers Services Name Tonnes Purchased Antilooppi Ky 114 View Sate…" at bounding box center [501, 256] width 1002 height 453
click at [526, 407] on button "24" at bounding box center [525, 411] width 25 height 23
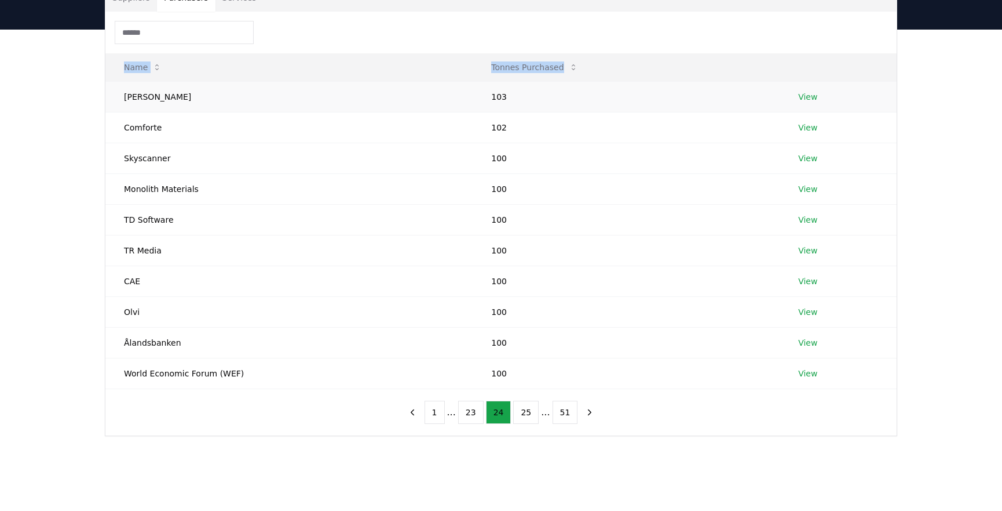
click at [115, 92] on td "[PERSON_NAME]" at bounding box center [288, 96] width 367 height 31
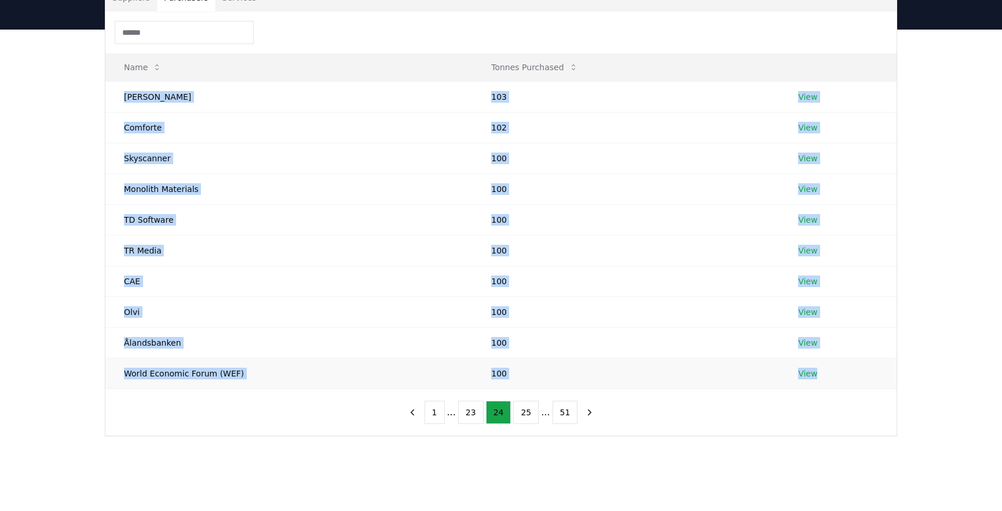
drag, startPoint x: 116, startPoint y: 93, endPoint x: 835, endPoint y: 370, distance: 770.6
click at [833, 371] on tbody "[PERSON_NAME] 103 View Comforte 102 View Skyscanner 100 View Monolith Materials…" at bounding box center [501, 234] width 792 height 307
click at [522, 411] on button "25" at bounding box center [525, 411] width 25 height 23
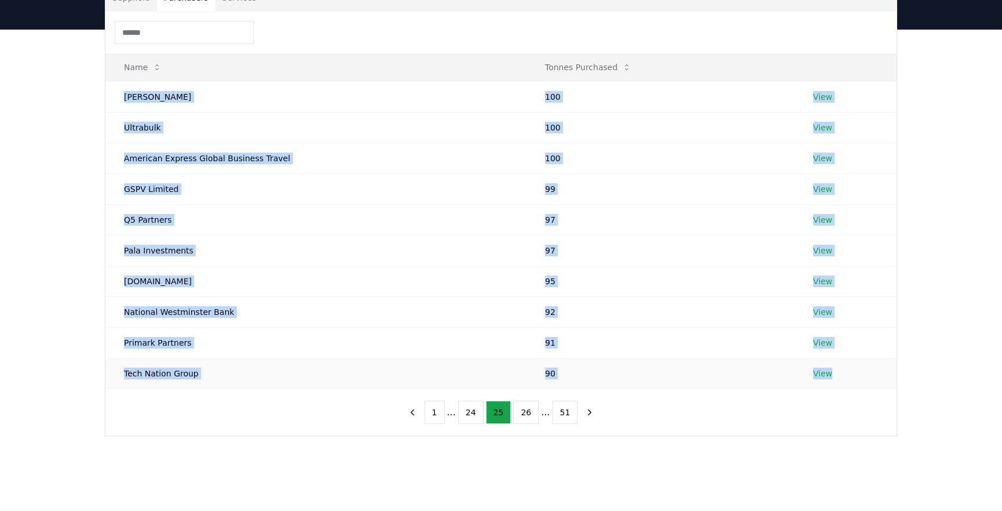
drag, startPoint x: 114, startPoint y: 90, endPoint x: 836, endPoint y: 378, distance: 777.3
click at [836, 378] on tbody "[PERSON_NAME] 100 View Ultrabulk 100 View American Express Global Business Trav…" at bounding box center [501, 234] width 792 height 307
click at [524, 413] on button "26" at bounding box center [525, 411] width 25 height 23
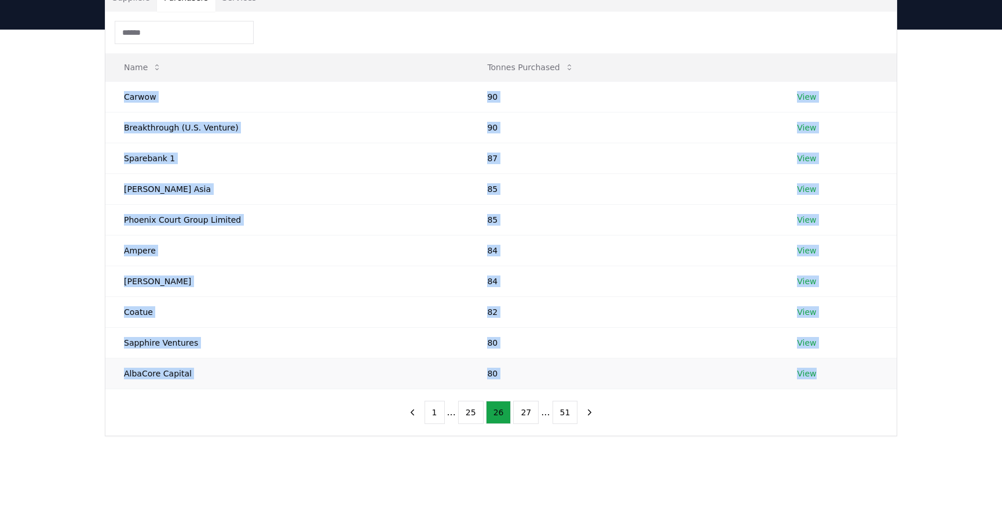
drag, startPoint x: 116, startPoint y: 92, endPoint x: 849, endPoint y: 377, distance: 786.3
click at [849, 377] on tbody "Carwow 90 View Breakthrough (U.S. Venture) 90 View Sparebank 1 87 View [PERSON_…" at bounding box center [501, 234] width 792 height 307
click at [523, 411] on button "27" at bounding box center [525, 411] width 25 height 23
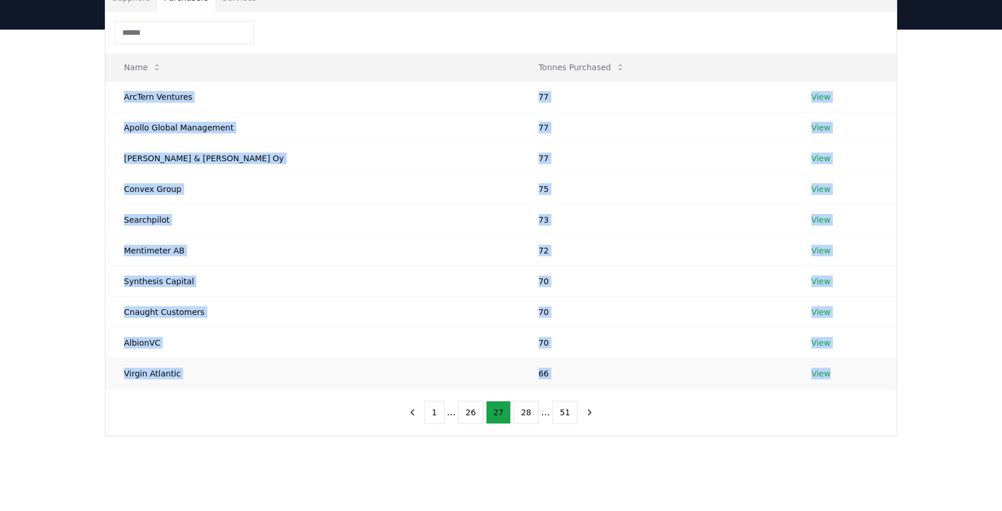
drag, startPoint x: 118, startPoint y: 96, endPoint x: 836, endPoint y: 368, distance: 768.2
click at [836, 368] on tbody "ArcTern Ventures 77 View Apollo Global Management 77 View [PERSON_NAME] & [PERS…" at bounding box center [501, 234] width 792 height 307
click at [509, 406] on button "27" at bounding box center [498, 411] width 25 height 23
click at [527, 413] on button "28" at bounding box center [525, 411] width 25 height 23
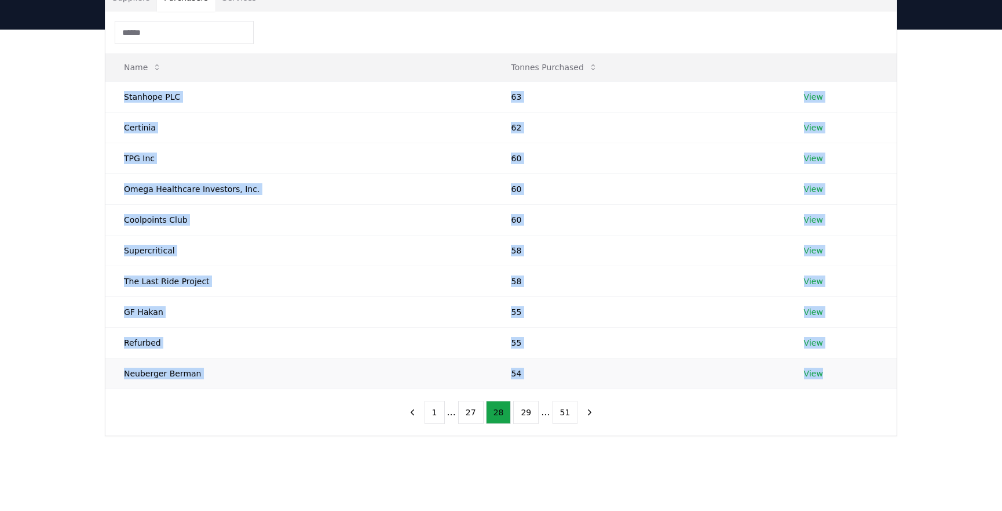
drag, startPoint x: 116, startPoint y: 92, endPoint x: 832, endPoint y: 371, distance: 768.2
click at [832, 371] on tbody "Stanhope PLC 63 View Certinia 62 View TPG Inc 60 View Omega Healthcare Investor…" at bounding box center [501, 234] width 792 height 307
click at [530, 410] on button "29" at bounding box center [525, 411] width 25 height 23
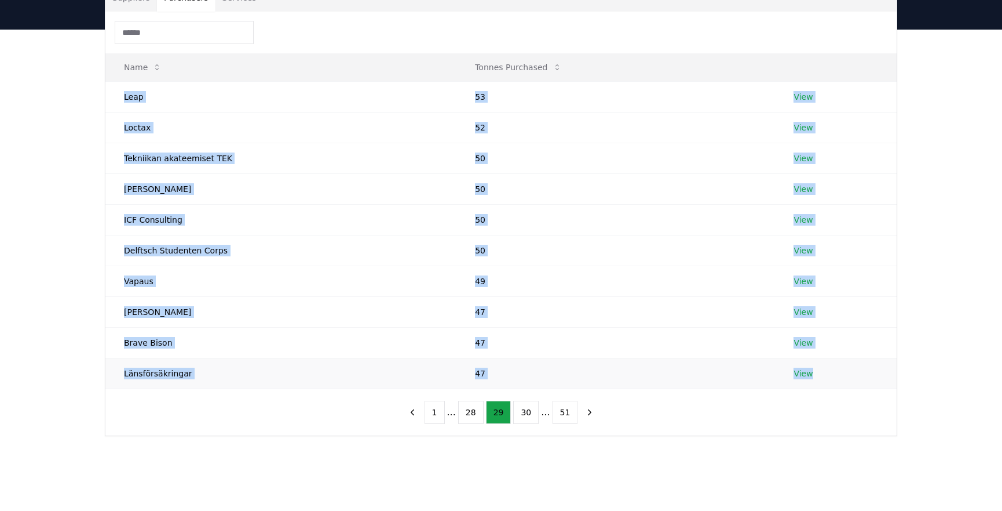
drag, startPoint x: 119, startPoint y: 94, endPoint x: 821, endPoint y: 370, distance: 754.0
click at [821, 370] on tbody "Leap 53 View Loctax 52 View Tekniikan akateemiset TEK 50 View [PERSON_NAME] 50 …" at bounding box center [501, 234] width 792 height 307
click at [523, 412] on button "30" at bounding box center [525, 411] width 25 height 23
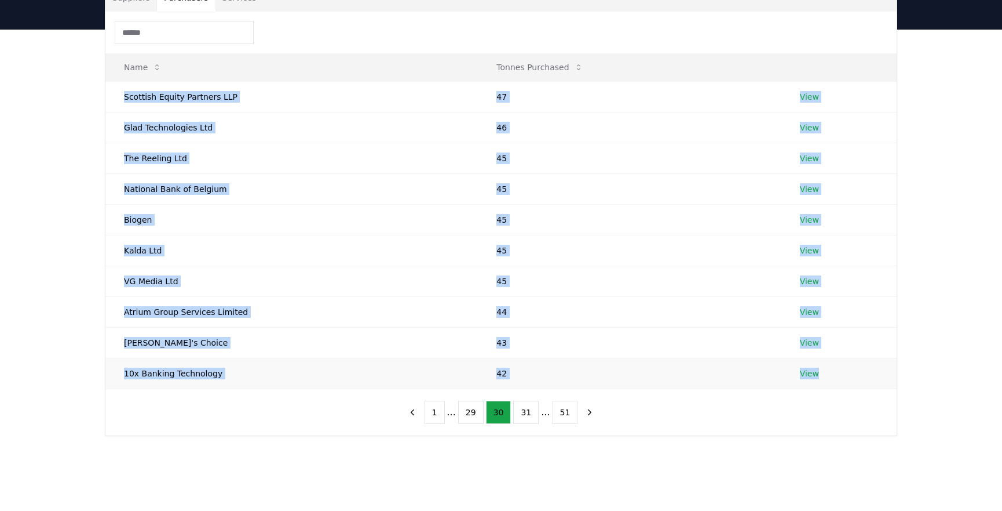
drag, startPoint x: 115, startPoint y: 93, endPoint x: 840, endPoint y: 370, distance: 776.6
click at [840, 370] on tbody "Scottish Equity Partners LLP 47 View Glad Technologies Ltd 46 View The Reeling …" at bounding box center [501, 234] width 792 height 307
click at [522, 411] on button "31" at bounding box center [525, 411] width 25 height 23
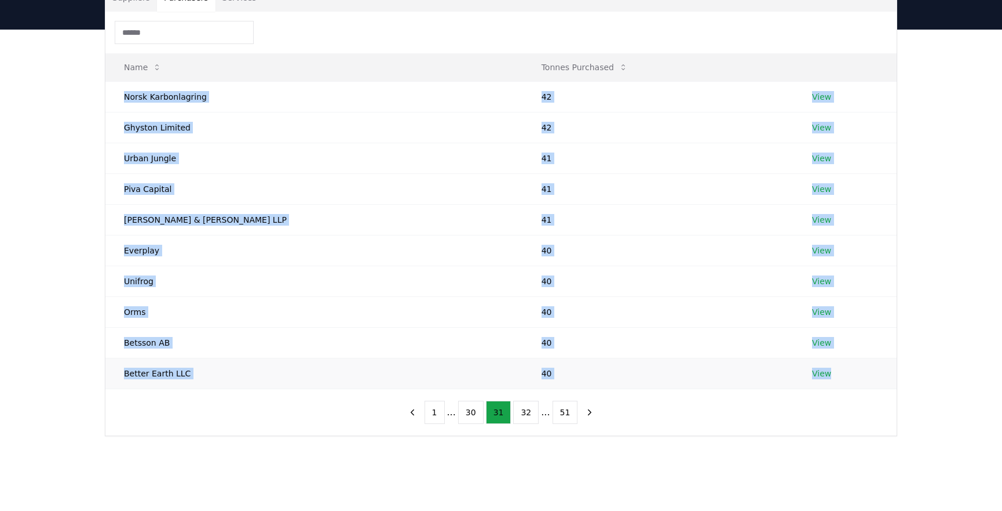
drag, startPoint x: 117, startPoint y: 94, endPoint x: 820, endPoint y: 373, distance: 756.1
click at [820, 373] on tbody "Norsk Karbonlagring 42 View Ghyston Limited 42 View Urban Jungle 41 View Piva C…" at bounding box center [501, 234] width 792 height 307
click at [522, 410] on button "32" at bounding box center [525, 411] width 25 height 23
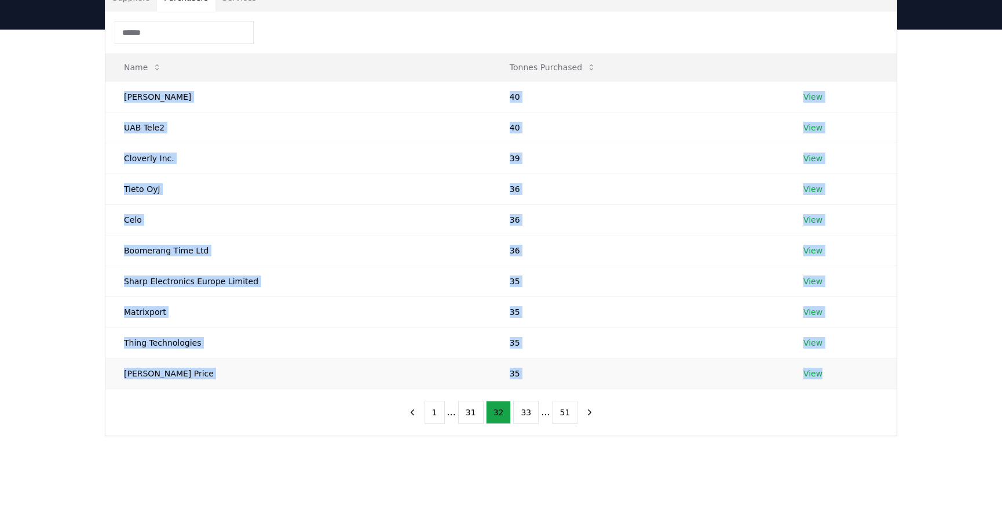
drag, startPoint x: 114, startPoint y: 90, endPoint x: 820, endPoint y: 371, distance: 760.0
click at [820, 371] on tbody "Finavia Oyj 40 View UAB Tele2 40 View Cloverly Inc. 39 View Tieto Oyj 36 View C…" at bounding box center [501, 234] width 792 height 307
click at [521, 405] on button "33" at bounding box center [525, 411] width 25 height 23
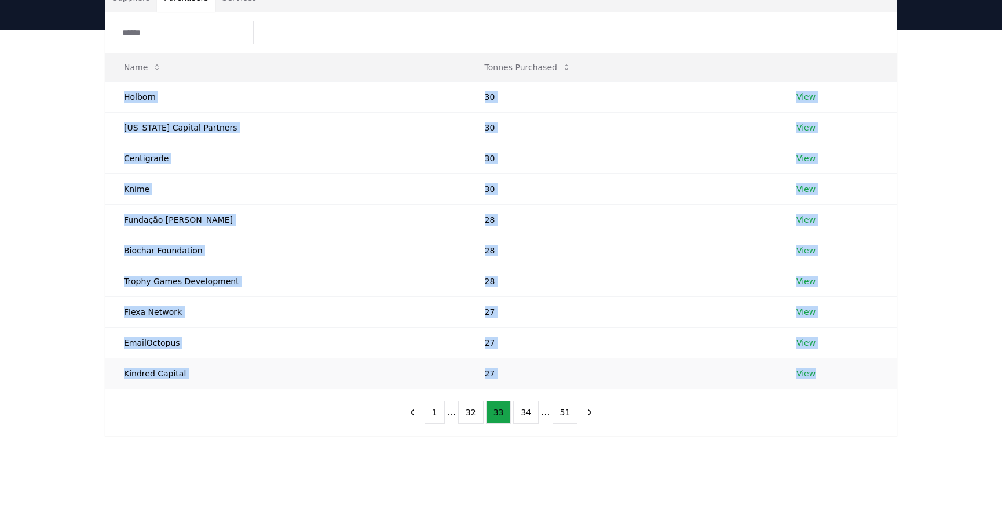
drag, startPoint x: 110, startPoint y: 93, endPoint x: 841, endPoint y: 382, distance: 786.4
click at [846, 384] on tbody "Holborn 30 View [US_STATE] Capital Partners 30 View Centigrade 30 View Knime 30…" at bounding box center [501, 234] width 792 height 307
click at [520, 411] on button "34" at bounding box center [525, 411] width 25 height 23
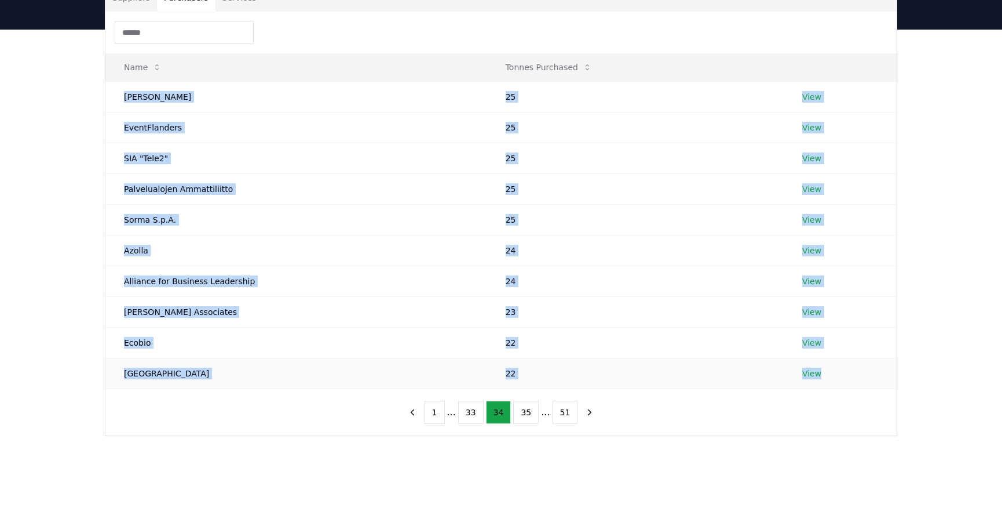
drag, startPoint x: 113, startPoint y: 94, endPoint x: 826, endPoint y: 378, distance: 767.4
click at [826, 378] on tbody "[PERSON_NAME] 25 View EventFlanders 25 View SIA "Tele2" 25 View Palvelualojen A…" at bounding box center [501, 234] width 792 height 307
click at [522, 409] on button "35" at bounding box center [525, 411] width 25 height 23
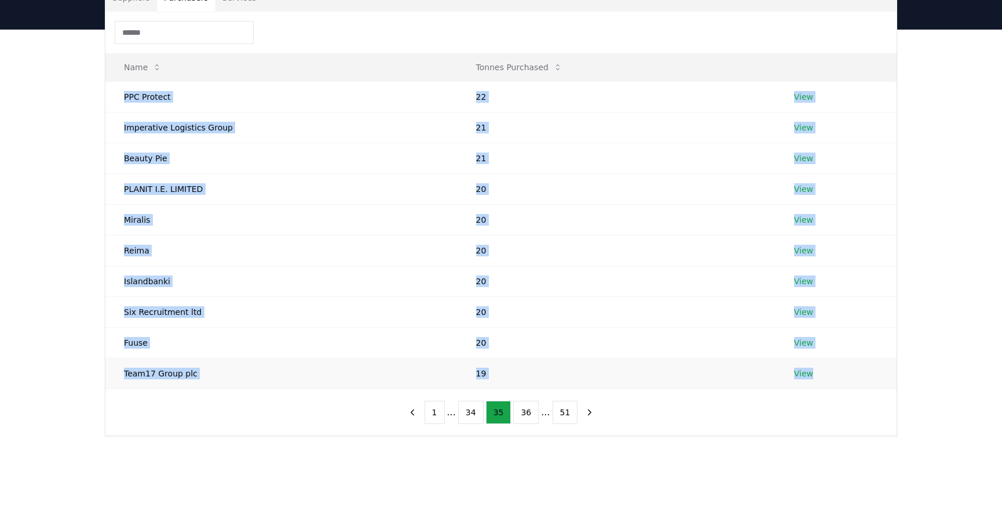
drag, startPoint x: 110, startPoint y: 92, endPoint x: 823, endPoint y: 382, distance: 769.9
click at [823, 382] on tbody "PPC Protect 22 View Imperative Logistics Group 21 View Beauty Pie 21 View PLANI…" at bounding box center [501, 234] width 792 height 307
click at [526, 408] on button "36" at bounding box center [525, 411] width 25 height 23
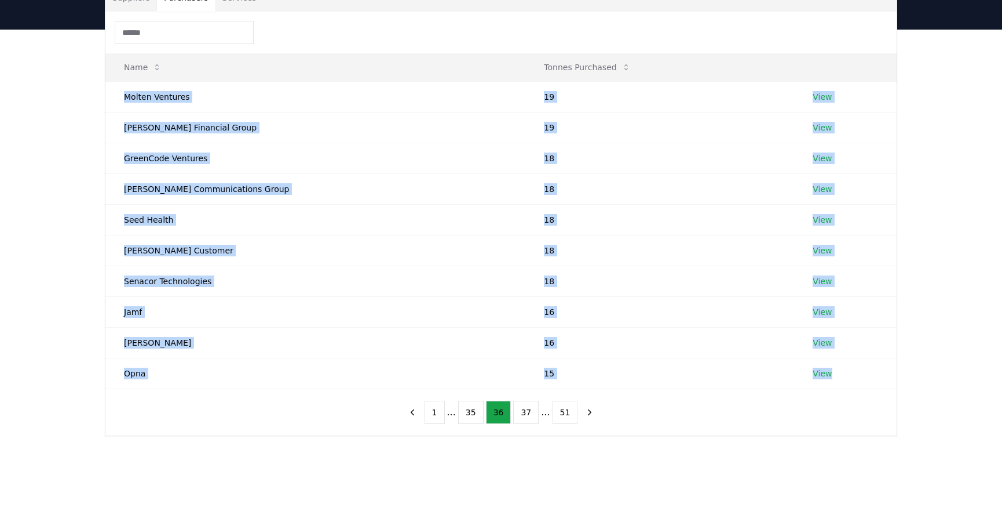
drag, startPoint x: 110, startPoint y: 94, endPoint x: 939, endPoint y: 374, distance: 874.6
click at [826, 363] on tbody "Molten Ventures 19 View [PERSON_NAME] Financial Group 19 View GreenCode Venture…" at bounding box center [501, 234] width 792 height 307
click at [520, 414] on button "37" at bounding box center [525, 411] width 25 height 23
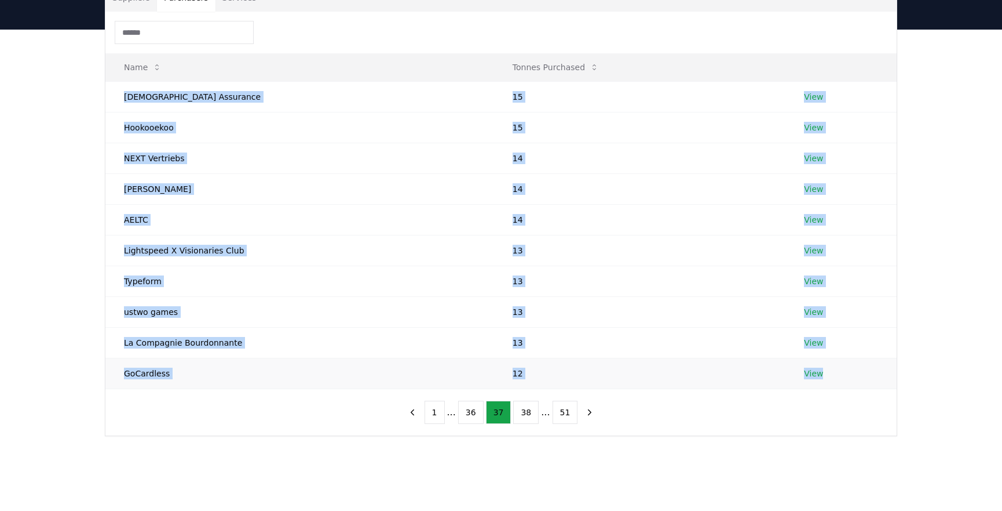
drag, startPoint x: 115, startPoint y: 96, endPoint x: 819, endPoint y: 377, distance: 757.7
click at [819, 377] on tbody "Wesleyan Assurance 15 View Hookooekoo 15 View NEXT Vertriebs 14 View [PERSON_NA…" at bounding box center [501, 234] width 792 height 307
click at [516, 413] on button "38" at bounding box center [525, 411] width 25 height 23
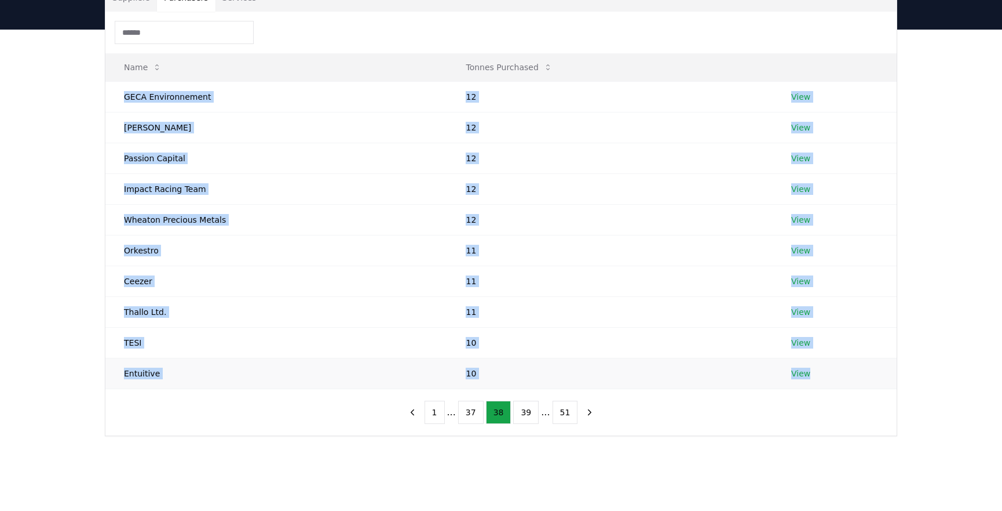
drag, startPoint x: 113, startPoint y: 89, endPoint x: 893, endPoint y: 371, distance: 829.2
click at [815, 372] on tbody "GECA Environnement 12 View [PERSON_NAME] 12 View Passion Capital 12 View Impact…" at bounding box center [501, 234] width 792 height 307
click at [515, 414] on button "39" at bounding box center [525, 411] width 25 height 23
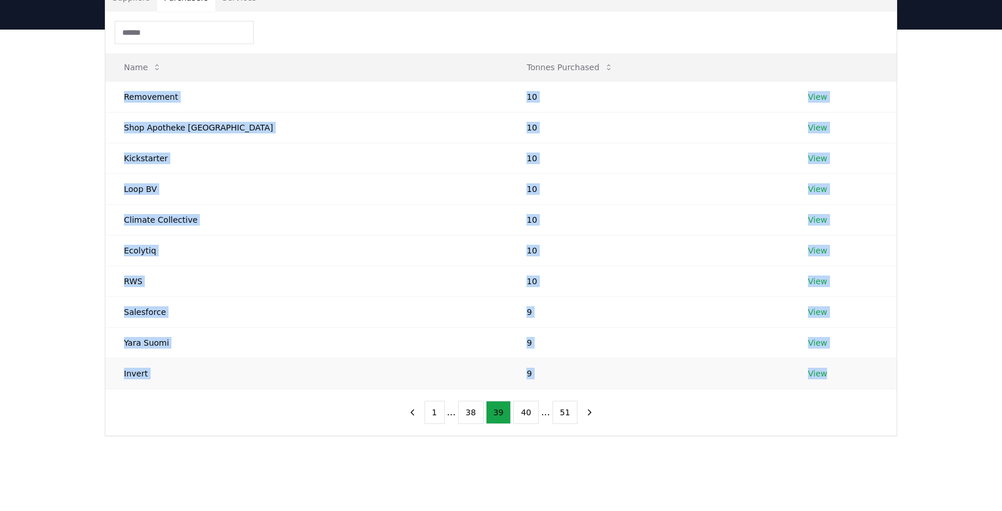
drag, startPoint x: 108, startPoint y: 92, endPoint x: 829, endPoint y: 370, distance: 773.0
click at [828, 370] on tbody "Removement 10 View Shop Apotheke [GEOGRAPHIC_DATA] 10 View Kickstarter 10 View …" at bounding box center [501, 234] width 792 height 307
click at [523, 410] on button "40" at bounding box center [525, 411] width 25 height 23
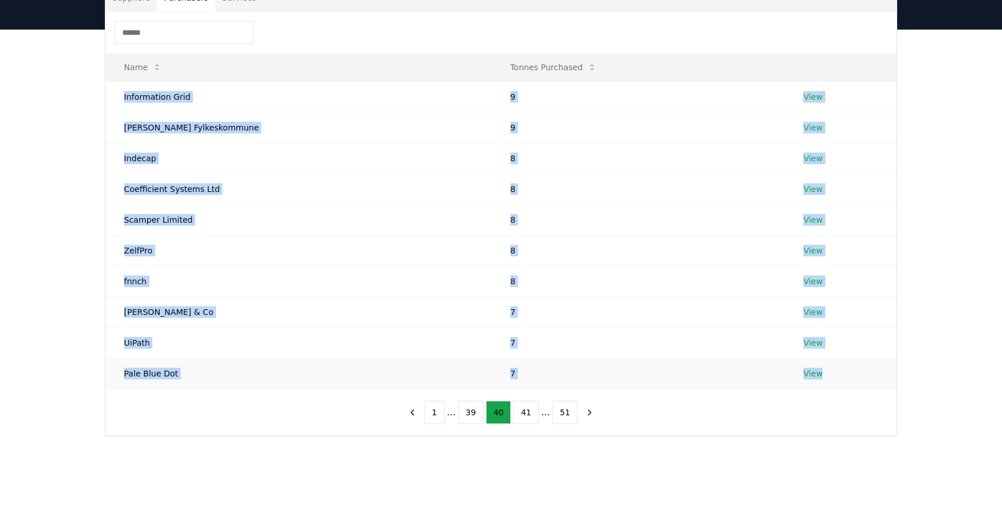
drag, startPoint x: 116, startPoint y: 97, endPoint x: 816, endPoint y: 387, distance: 758.3
click at [816, 387] on tbody "Information Grid 9 View [PERSON_NAME] Fylkeskommune 9 View Indecap 8 View Coeff…" at bounding box center [501, 234] width 792 height 307
click at [518, 409] on button "41" at bounding box center [525, 411] width 25 height 23
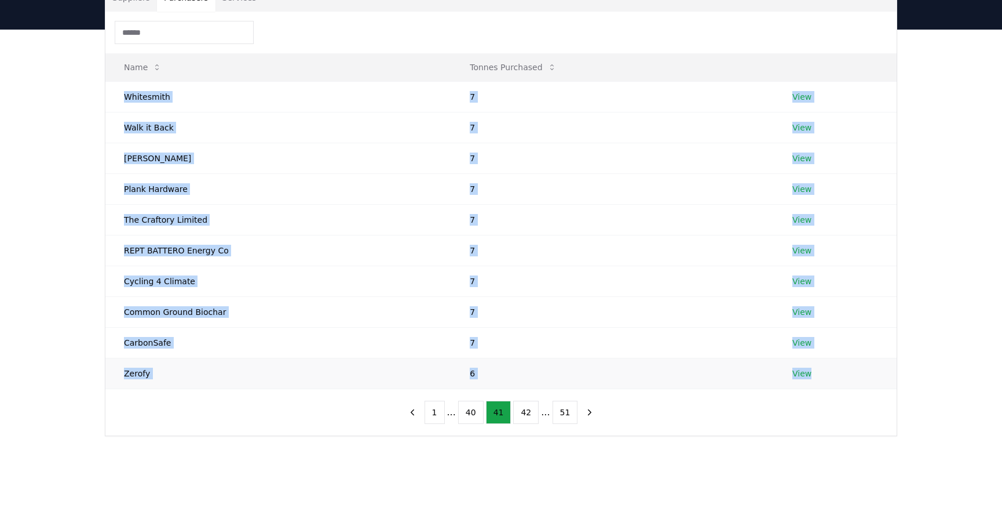
drag, startPoint x: 117, startPoint y: 92, endPoint x: 818, endPoint y: 377, distance: 756.1
click at [818, 377] on tbody "Whitesmith 7 View Walk it Back 7 View [PERSON_NAME] 7 View Plank Hardware 7 Vie…" at bounding box center [501, 234] width 792 height 307
click at [527, 411] on button "42" at bounding box center [525, 411] width 25 height 23
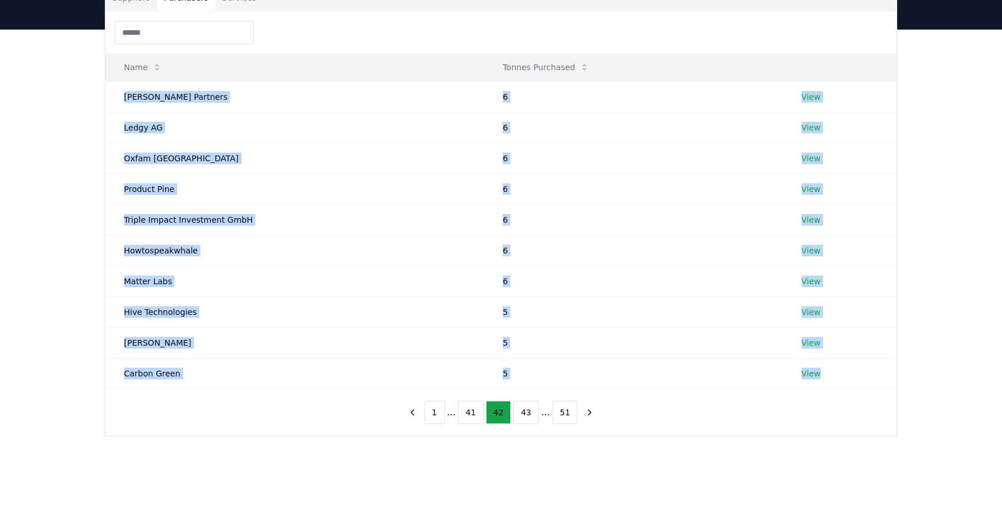
drag, startPoint x: 116, startPoint y: 96, endPoint x: 957, endPoint y: 374, distance: 885.2
click at [840, 372] on tbody "[PERSON_NAME] Partners 6 View Ledgy AG 6 View Oxfam [GEOGRAPHIC_DATA] 6 View Pr…" at bounding box center [501, 234] width 792 height 307
click at [529, 413] on button "43" at bounding box center [525, 411] width 25 height 23
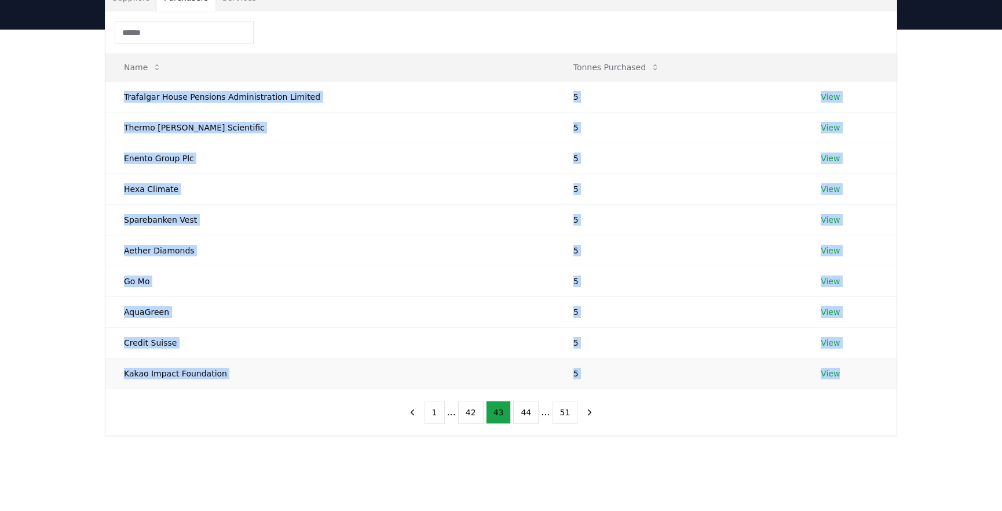
drag, startPoint x: 119, startPoint y: 87, endPoint x: 889, endPoint y: 371, distance: 820.8
click at [889, 371] on tbody "Trafalgar House Pensions Administration Limited 5 View Thermo [PERSON_NAME] Sci…" at bounding box center [501, 234] width 792 height 307
click at [526, 411] on button "44" at bounding box center [525, 411] width 25 height 23
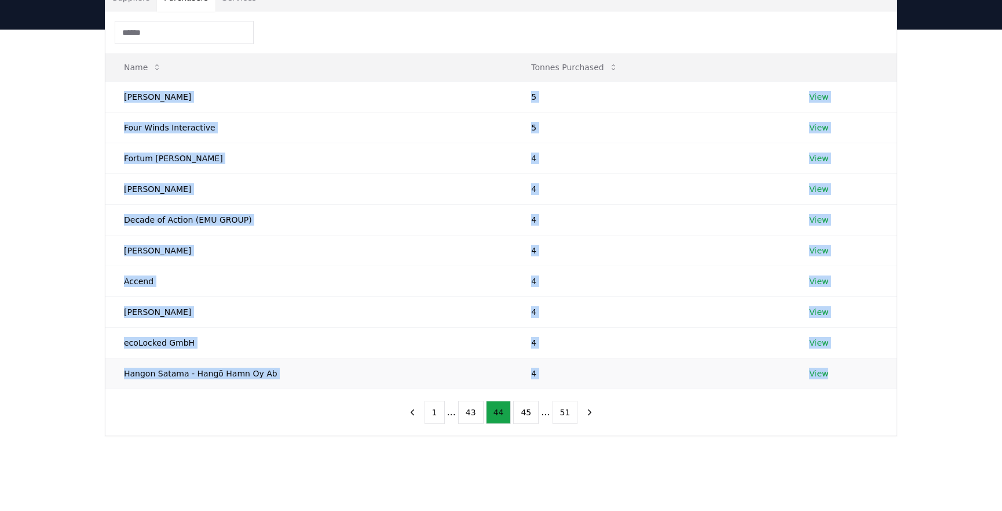
drag, startPoint x: 115, startPoint y: 92, endPoint x: 834, endPoint y: 370, distance: 771.0
click at [834, 370] on tbody "[PERSON_NAME] 5 View Four Winds Interactive 5 View Fortum [PERSON_NAME] 4 View …" at bounding box center [501, 234] width 792 height 307
click at [527, 407] on button "45" at bounding box center [525, 411] width 25 height 23
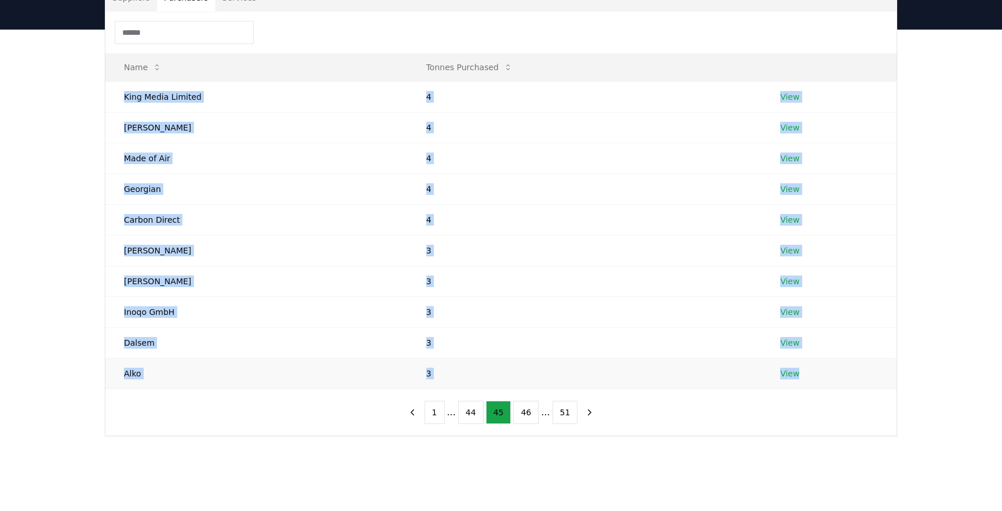
drag, startPoint x: 120, startPoint y: 97, endPoint x: 805, endPoint y: 377, distance: 740.2
click at [805, 377] on tbody "King Media Limited 4 View [PERSON_NAME] Tank 4 View Made of Air 4 View Georgian…" at bounding box center [501, 234] width 792 height 307
click at [526, 408] on button "46" at bounding box center [525, 411] width 25 height 23
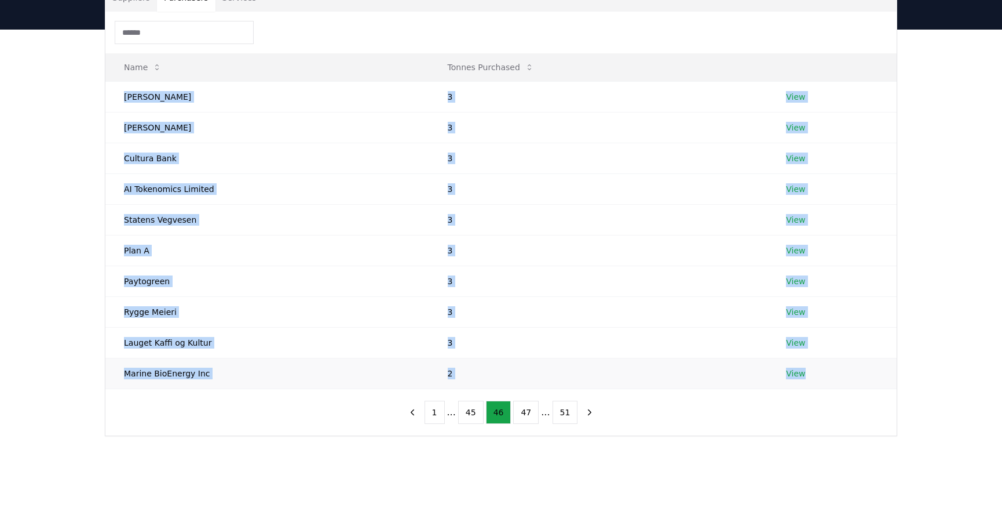
drag, startPoint x: 122, startPoint y: 89, endPoint x: 817, endPoint y: 373, distance: 751.3
click at [817, 373] on tbody "[PERSON_NAME] 3 View Van Doorslaer 3 View Cultura Bank 3 View AI Tokenomics Lim…" at bounding box center [501, 234] width 792 height 307
click at [525, 410] on button "47" at bounding box center [525, 411] width 25 height 23
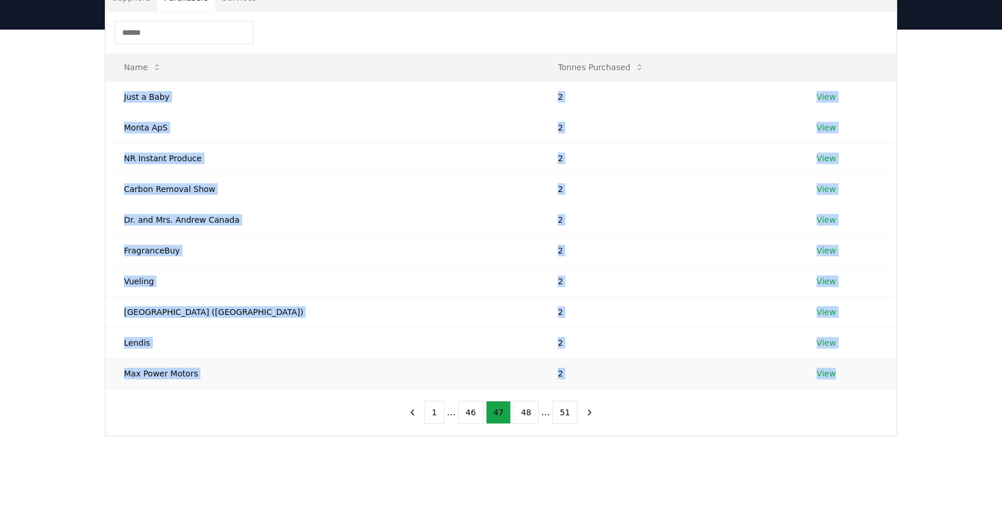
drag, startPoint x: 117, startPoint y: 90, endPoint x: 846, endPoint y: 375, distance: 782.5
click at [846, 375] on tbody "Just a Baby [DEMOGRAPHIC_DATA] View Monta ApS 2 View NR Instant Produce 2 View …" at bounding box center [501, 234] width 792 height 307
click at [530, 412] on button "48" at bounding box center [525, 411] width 25 height 23
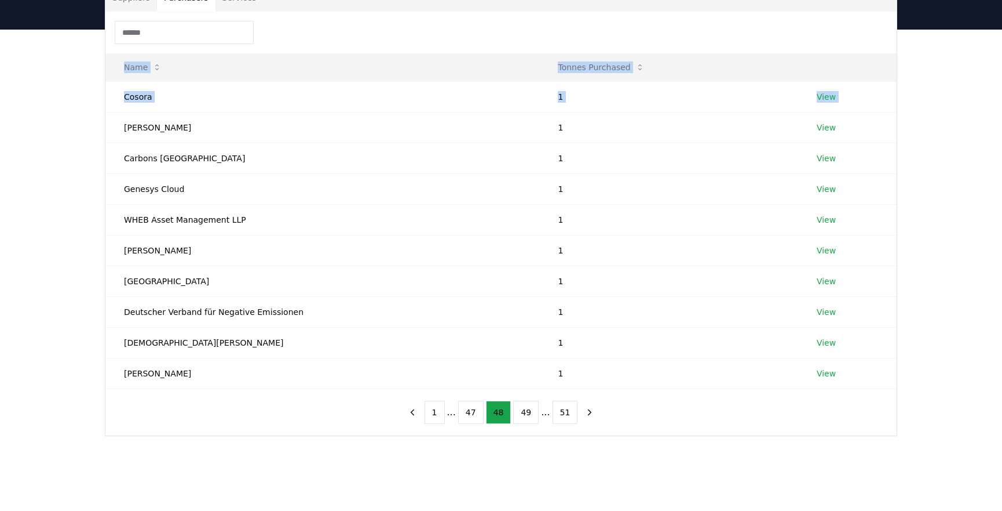
drag, startPoint x: 161, startPoint y: 137, endPoint x: 923, endPoint y: 385, distance: 801.2
click at [923, 385] on div "Suppliers Purchasers Services Name Tonnes Purchased Cosora 1 View [PERSON_NAME]…" at bounding box center [501, 256] width 1002 height 453
click at [516, 406] on button "49" at bounding box center [525, 411] width 25 height 23
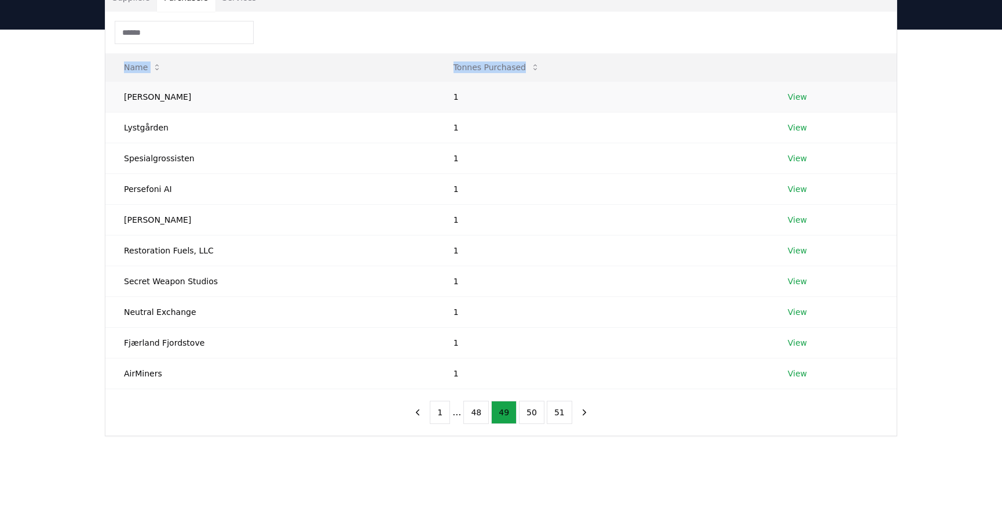
click at [114, 101] on td "[PERSON_NAME]" at bounding box center [270, 96] width 330 height 31
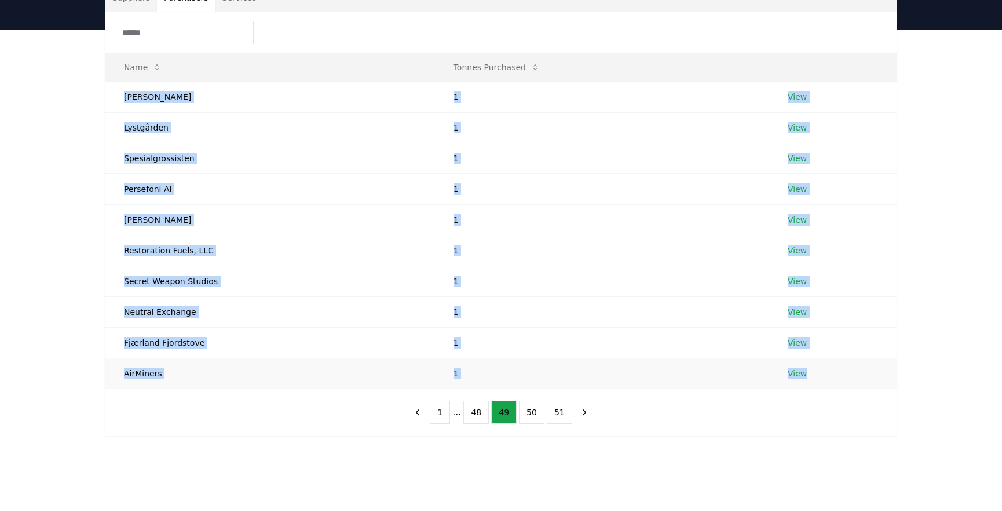
drag, startPoint x: 122, startPoint y: 98, endPoint x: 834, endPoint y: 386, distance: 768.7
click at [834, 386] on tbody "[PERSON_NAME] 1 View Lystgården 1 View Spesialgrossisten 1 View Persefoni AI 1 …" at bounding box center [501, 234] width 792 height 307
click at [533, 406] on button "50" at bounding box center [531, 411] width 25 height 23
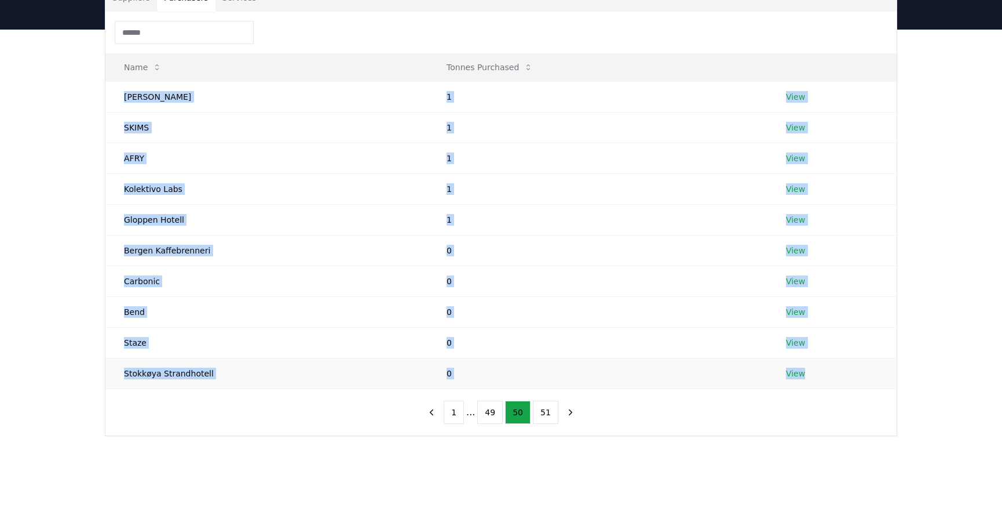
drag, startPoint x: 119, startPoint y: 93, endPoint x: 823, endPoint y: 378, distance: 759.8
click at [823, 378] on tbody "[PERSON_NAME] 1 View SKIMS 1 View AFRY 1 View Kolektivo Labs 1 View [GEOGRAPHIC…" at bounding box center [501, 234] width 792 height 307
click at [542, 407] on button "51" at bounding box center [545, 411] width 25 height 23
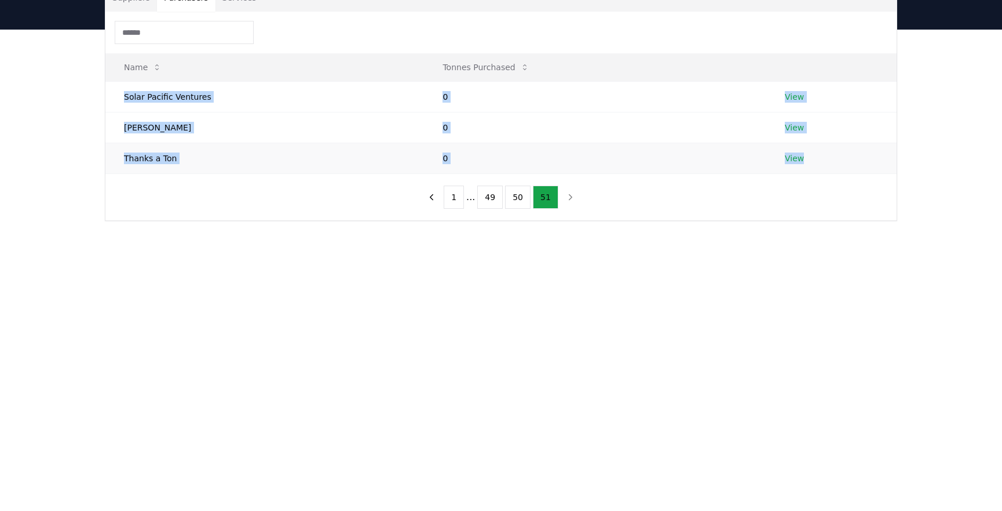
drag, startPoint x: 122, startPoint y: 93, endPoint x: 821, endPoint y: 159, distance: 701.9
click at [821, 159] on tbody "Solar Pacific Ventures 0 View [PERSON_NAME] 0 View Thanks a Ton 0 View" at bounding box center [501, 127] width 792 height 92
